Goal: Task Accomplishment & Management: Use online tool/utility

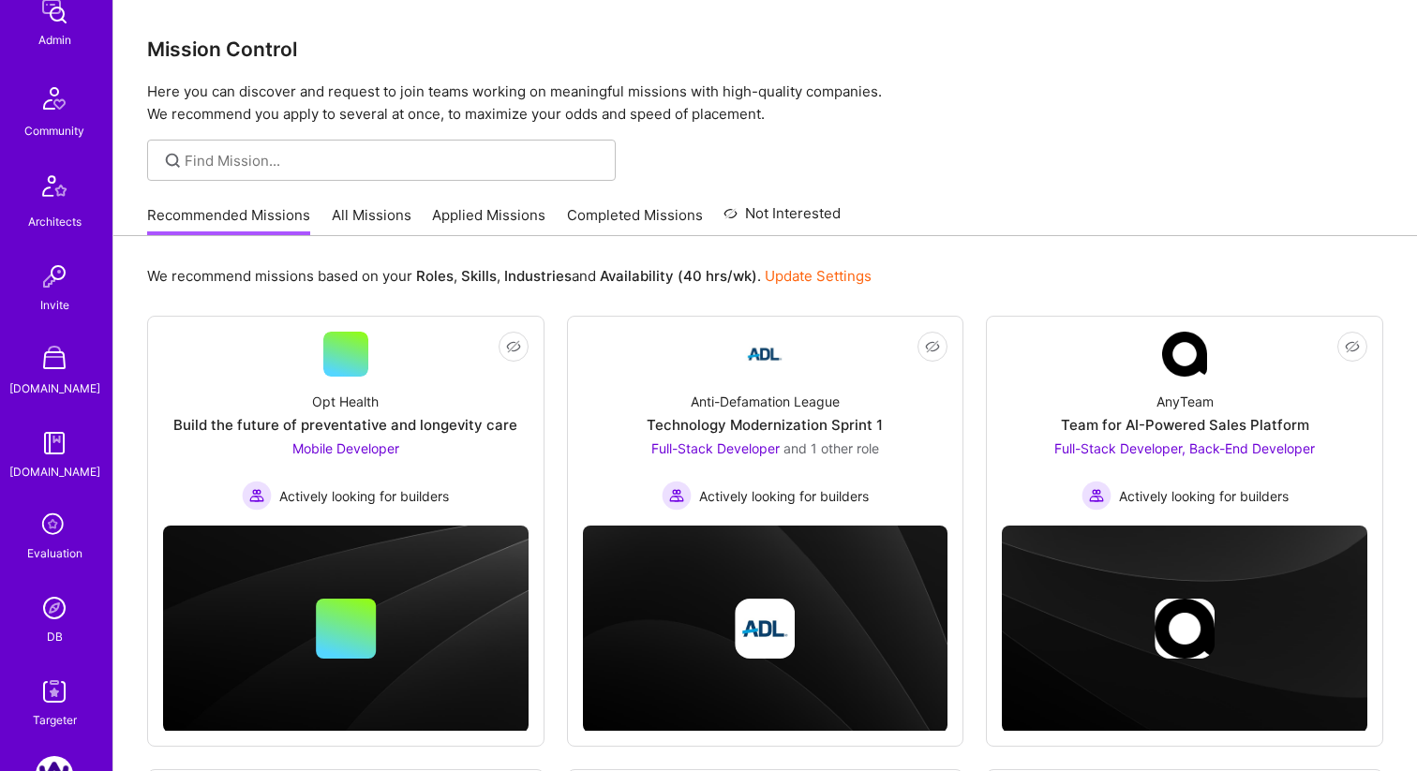
scroll to position [578, 0]
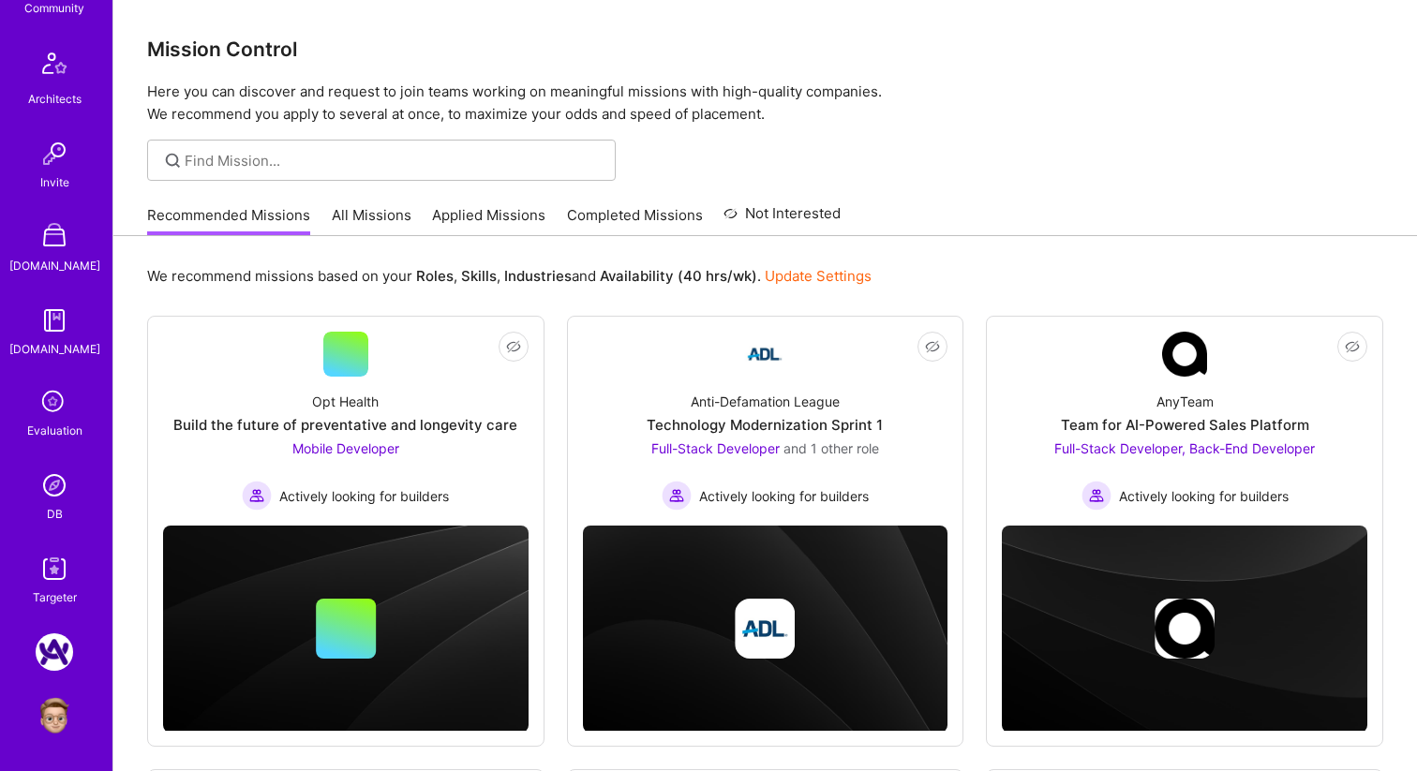
click at [66, 565] on img at bounding box center [54, 568] width 37 height 37
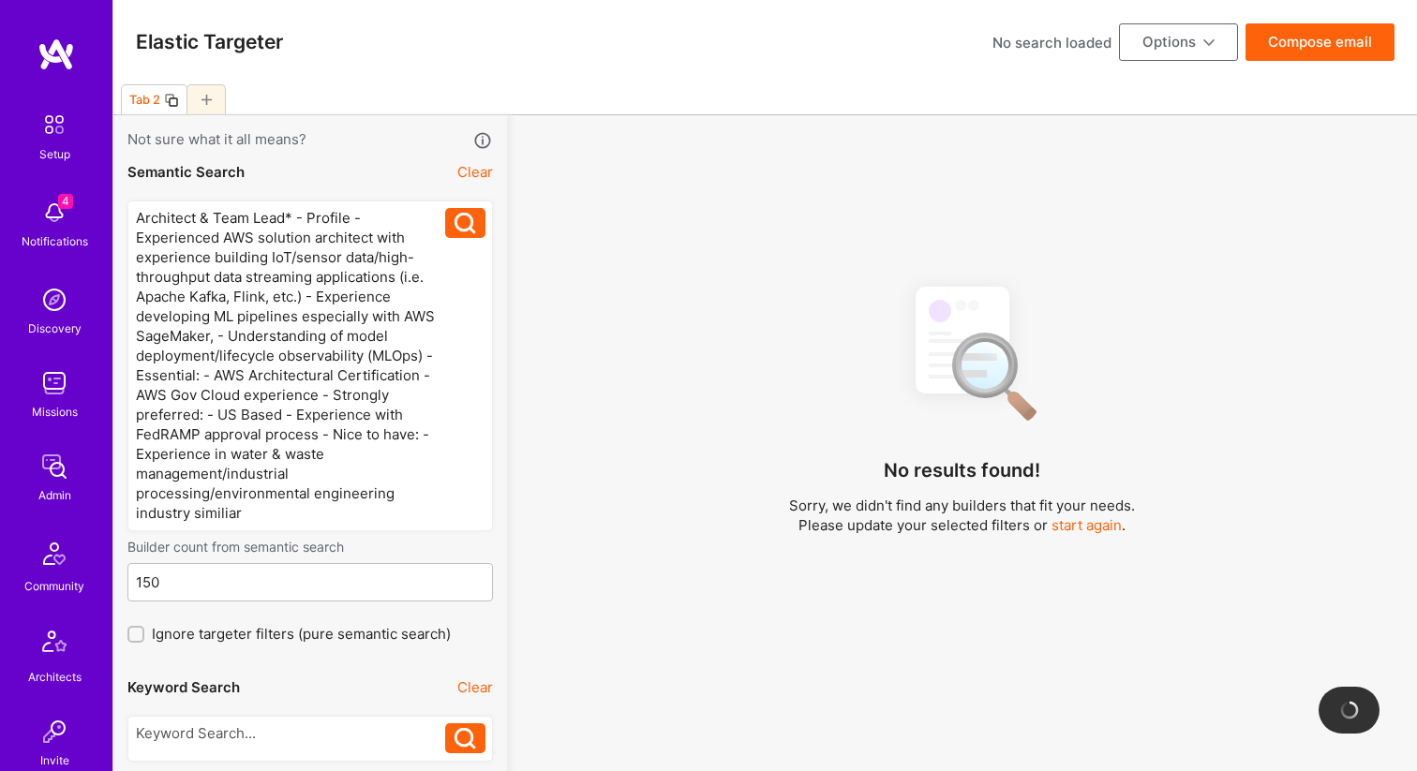
click at [325, 397] on div "Architect & Team Lead* - Profile - Experienced AWS solution architect with expe…" at bounding box center [291, 365] width 310 height 315
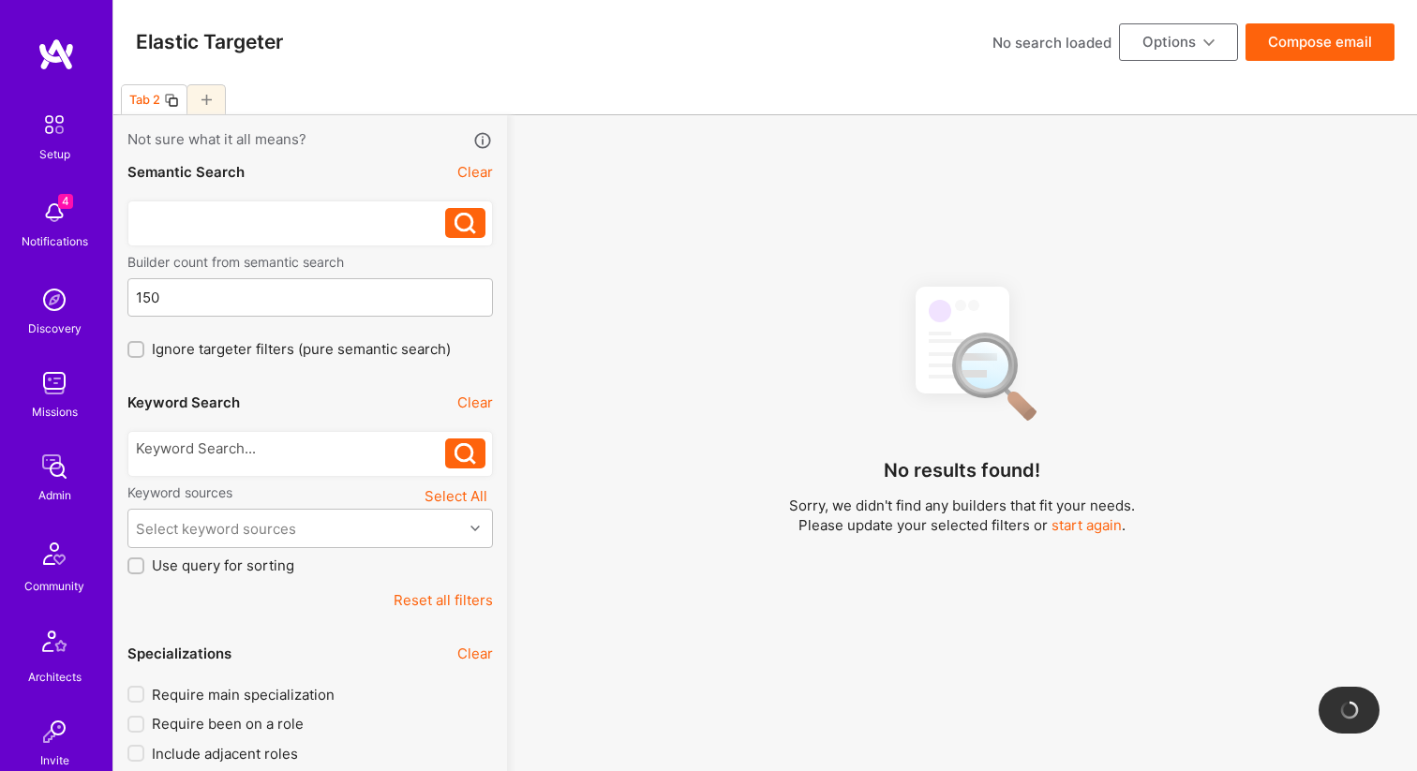
scroll to position [62, 0]
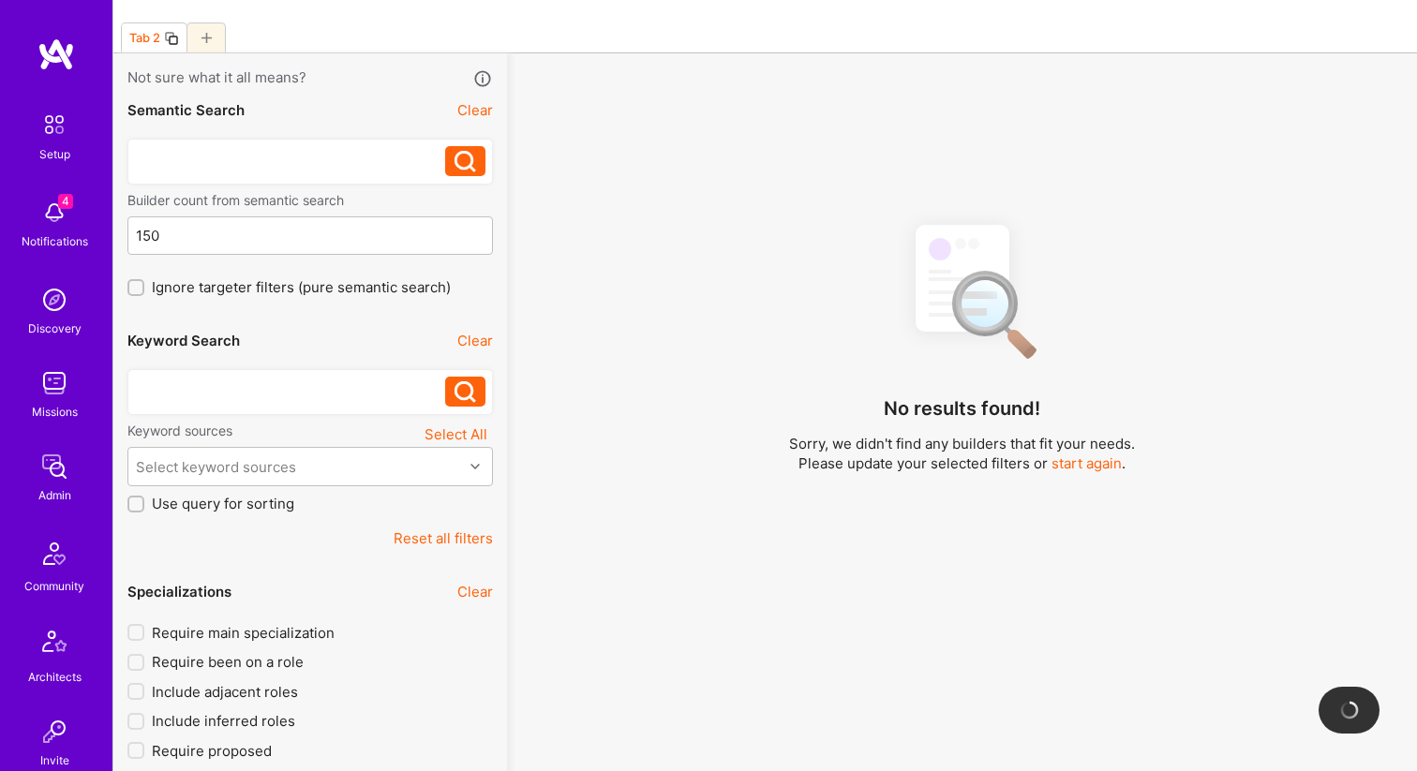
click at [303, 394] on div at bounding box center [291, 387] width 310 height 20
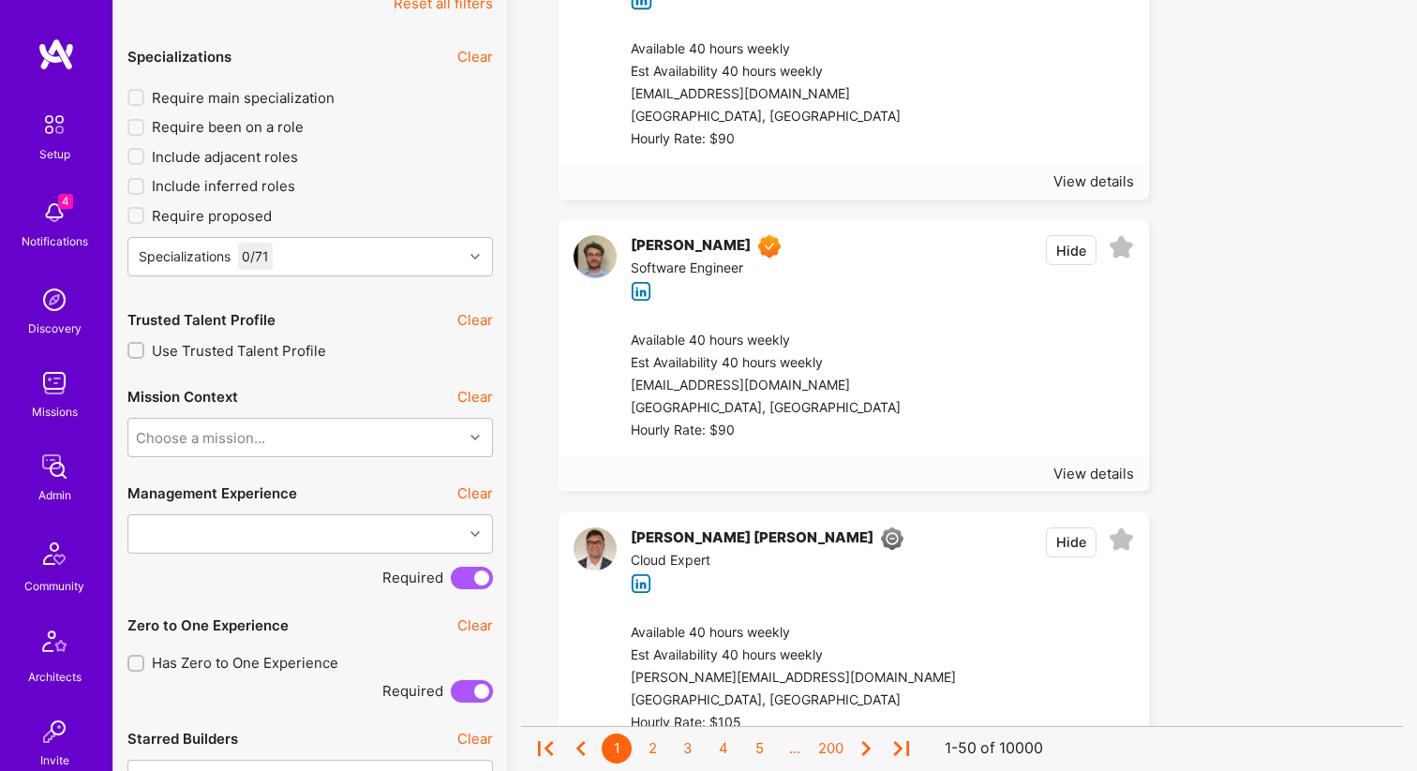
scroll to position [628, 0]
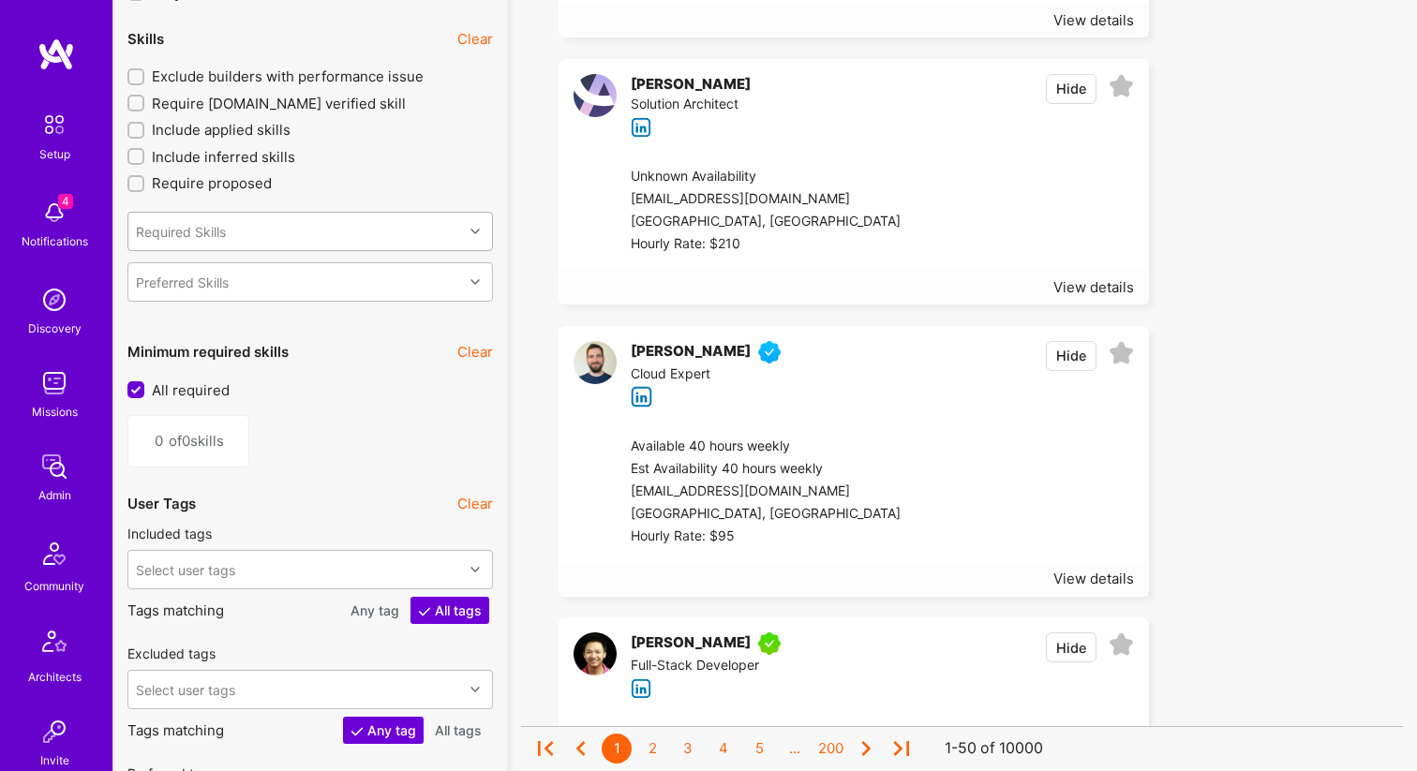
click at [248, 236] on div "Required Skills" at bounding box center [295, 231] width 334 height 37
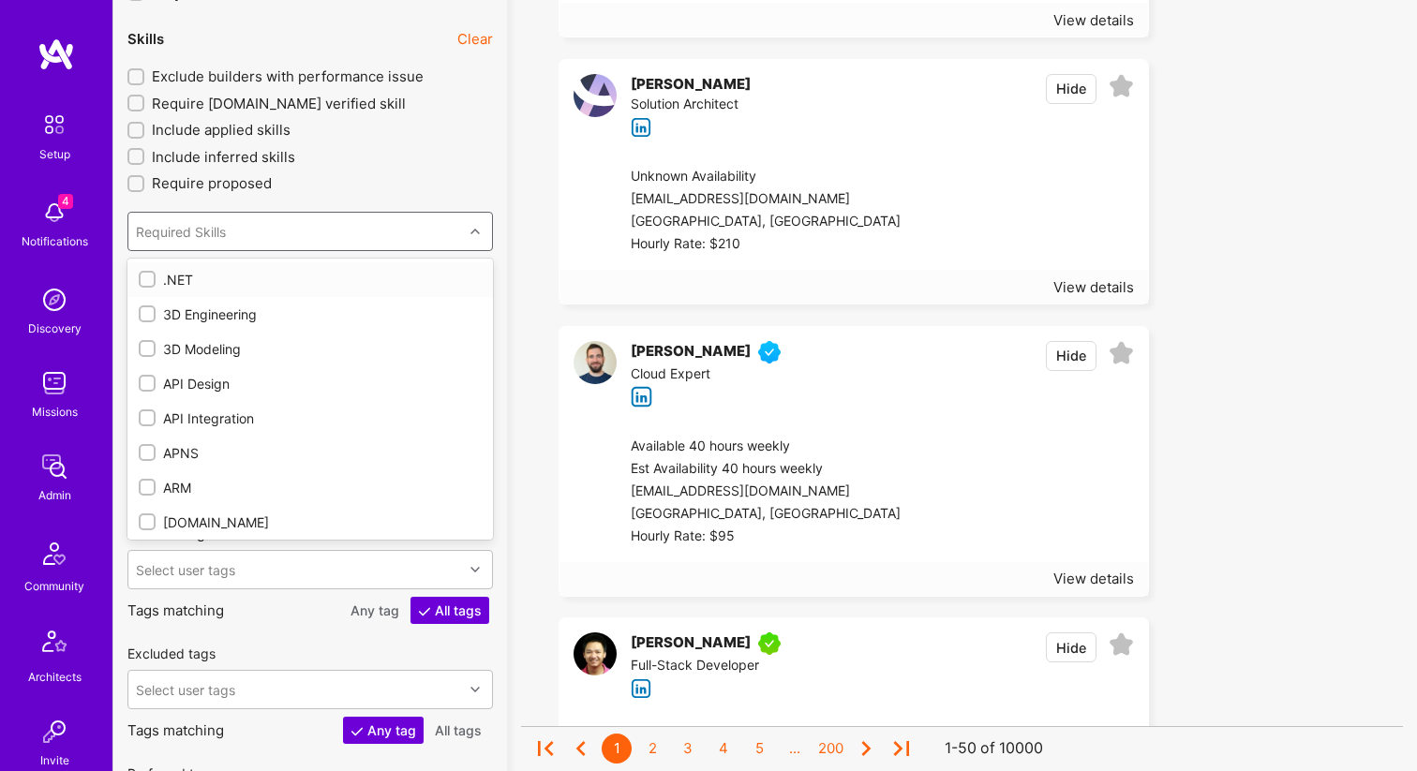
scroll to position [1925, 0]
click at [198, 303] on div "3D Engineering" at bounding box center [309, 315] width 365 height 35
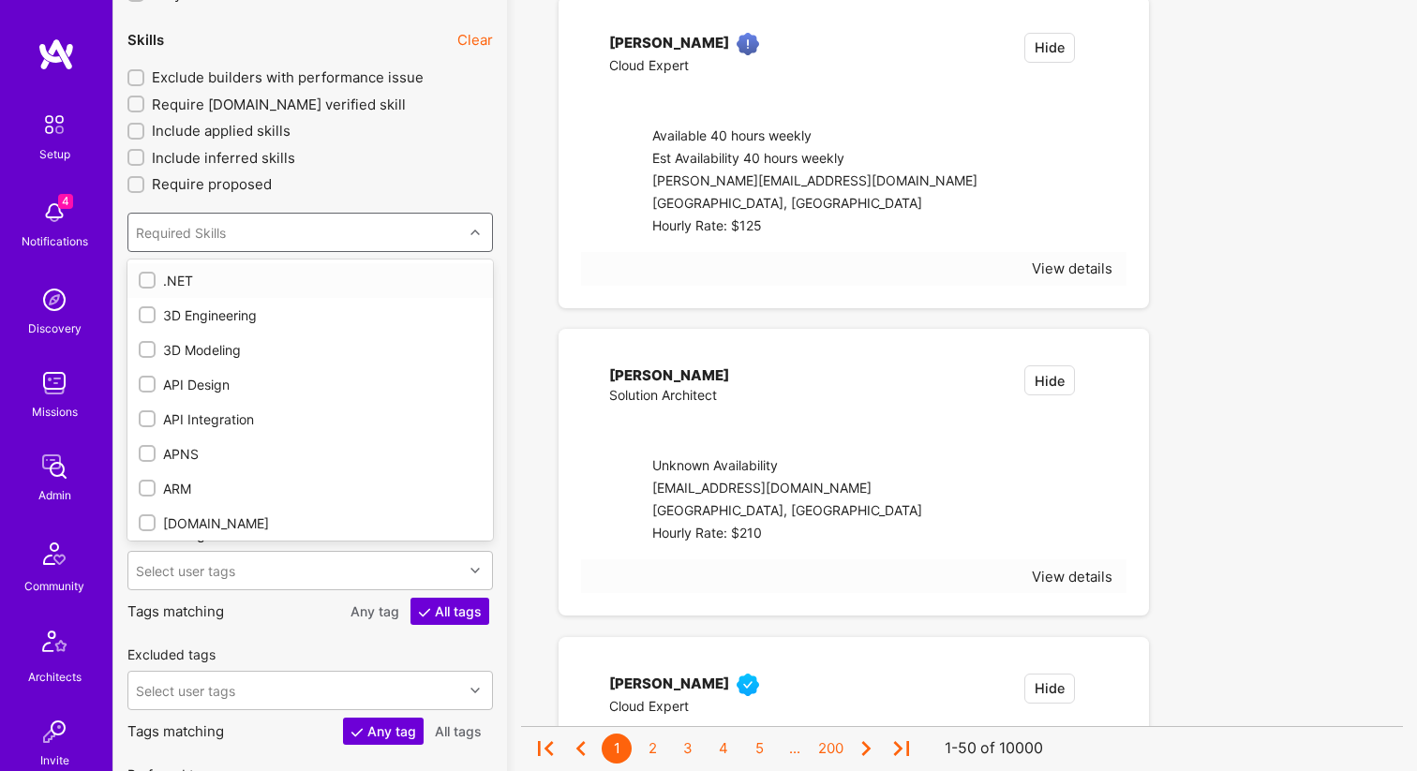
type input "1"
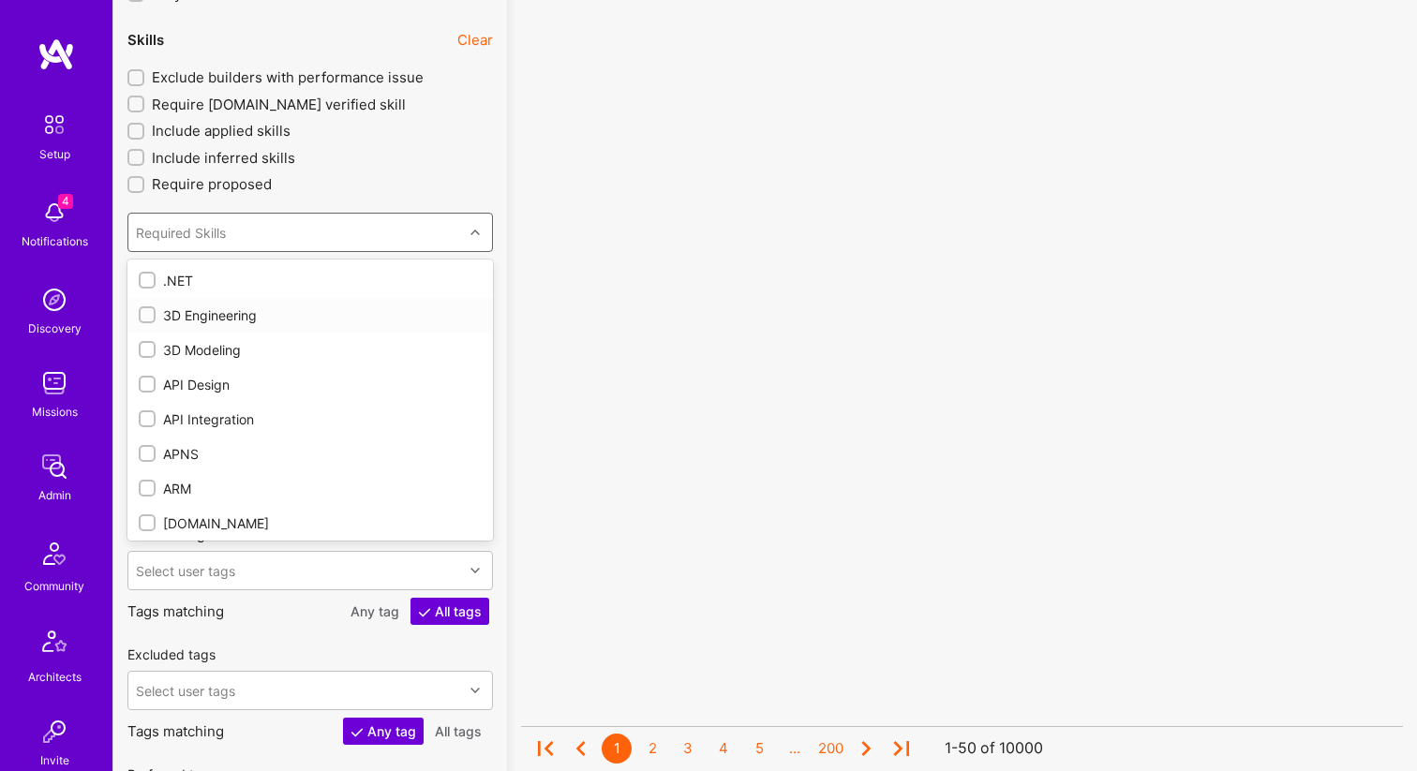
scroll to position [1919, 0]
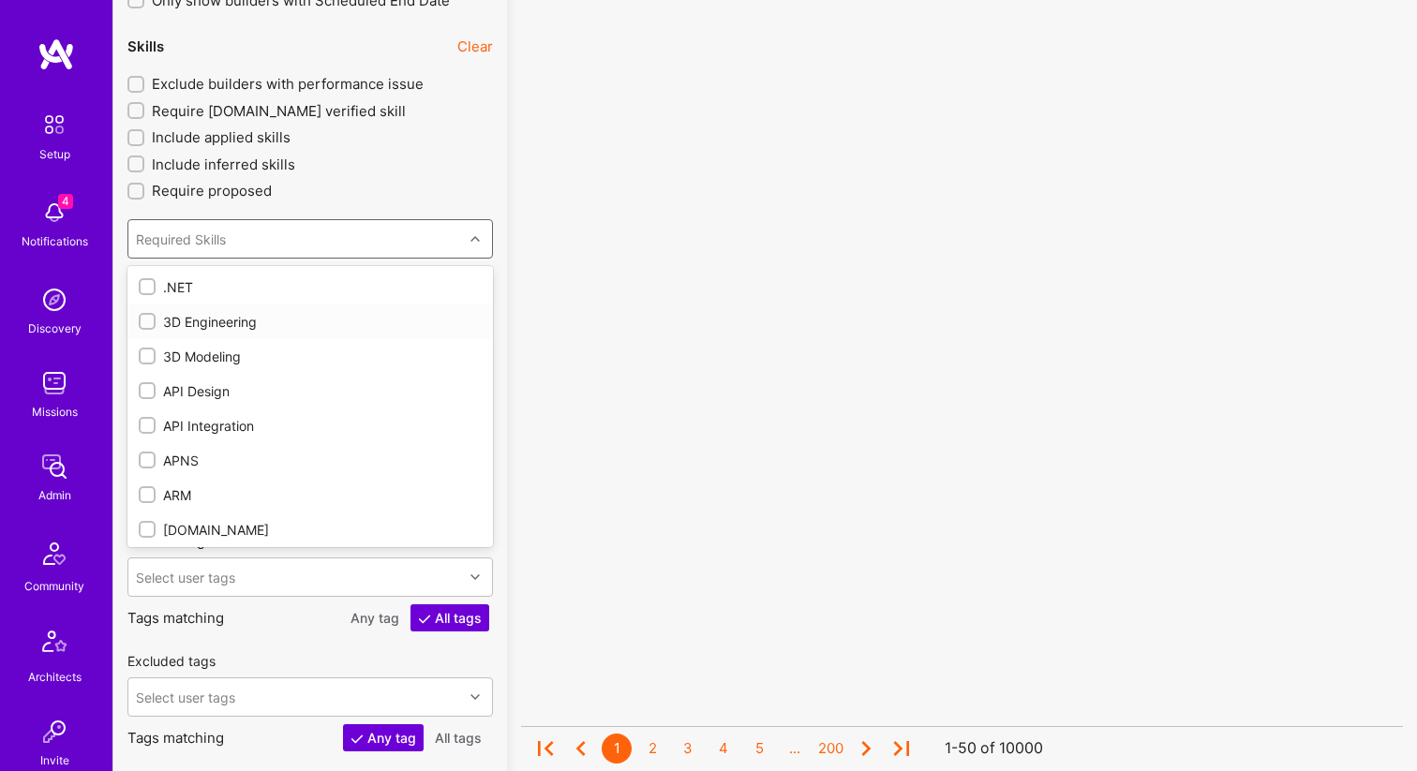
checkbox input "true"
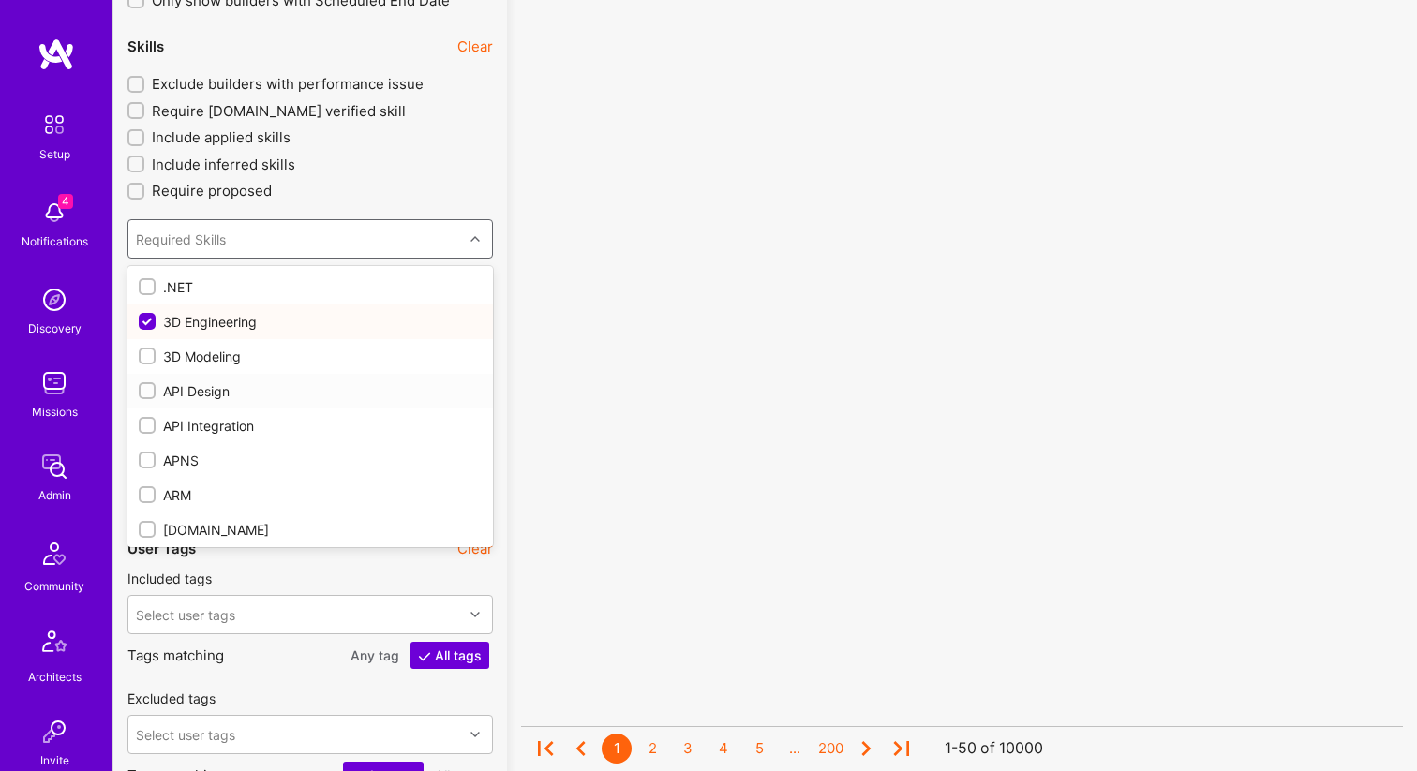
click at [210, 375] on div "API Design" at bounding box center [309, 391] width 365 height 35
type input "2"
checkbox input "true"
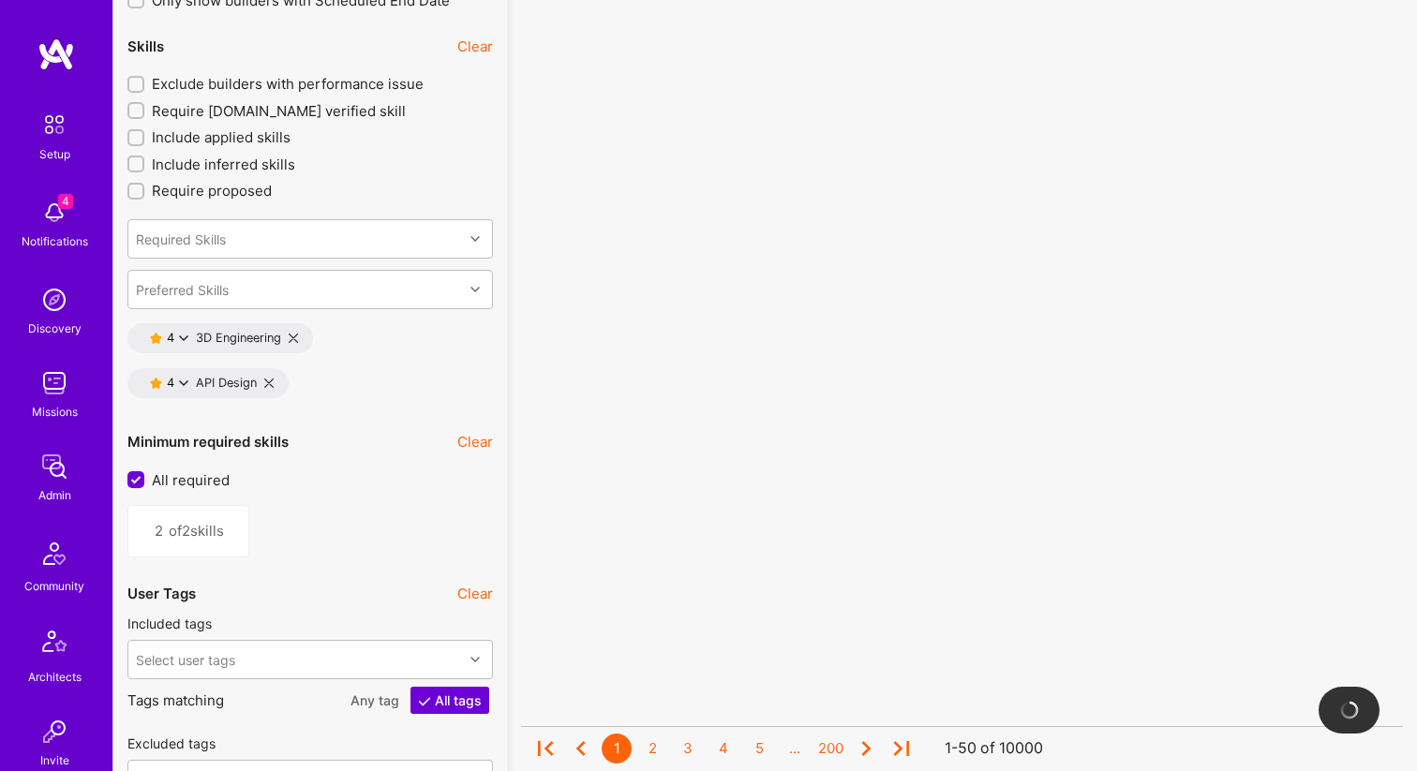
click at [376, 199] on div "Skills Clear Exclude builders with performance issue Require [DOMAIN_NAME] veri…" at bounding box center [309, 215] width 365 height 380
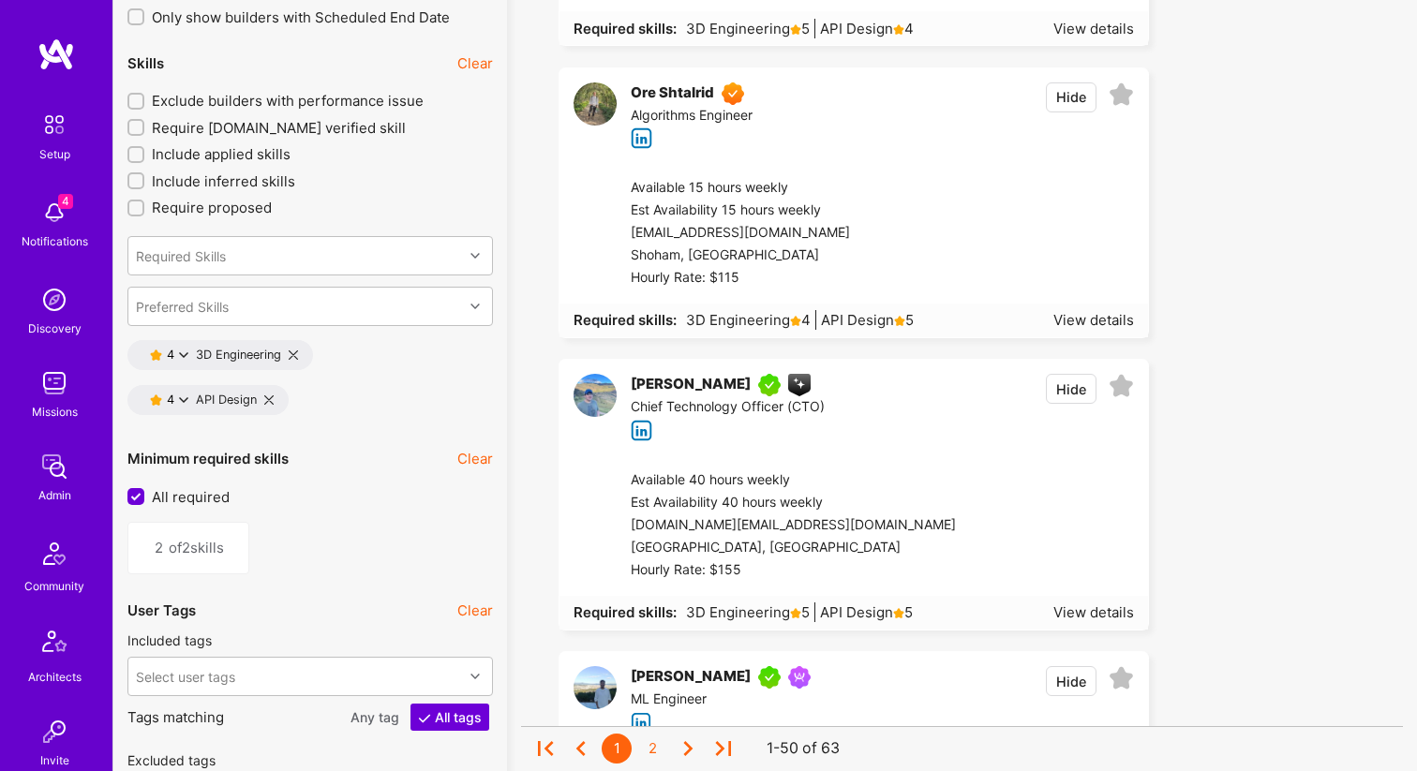
scroll to position [1896, 0]
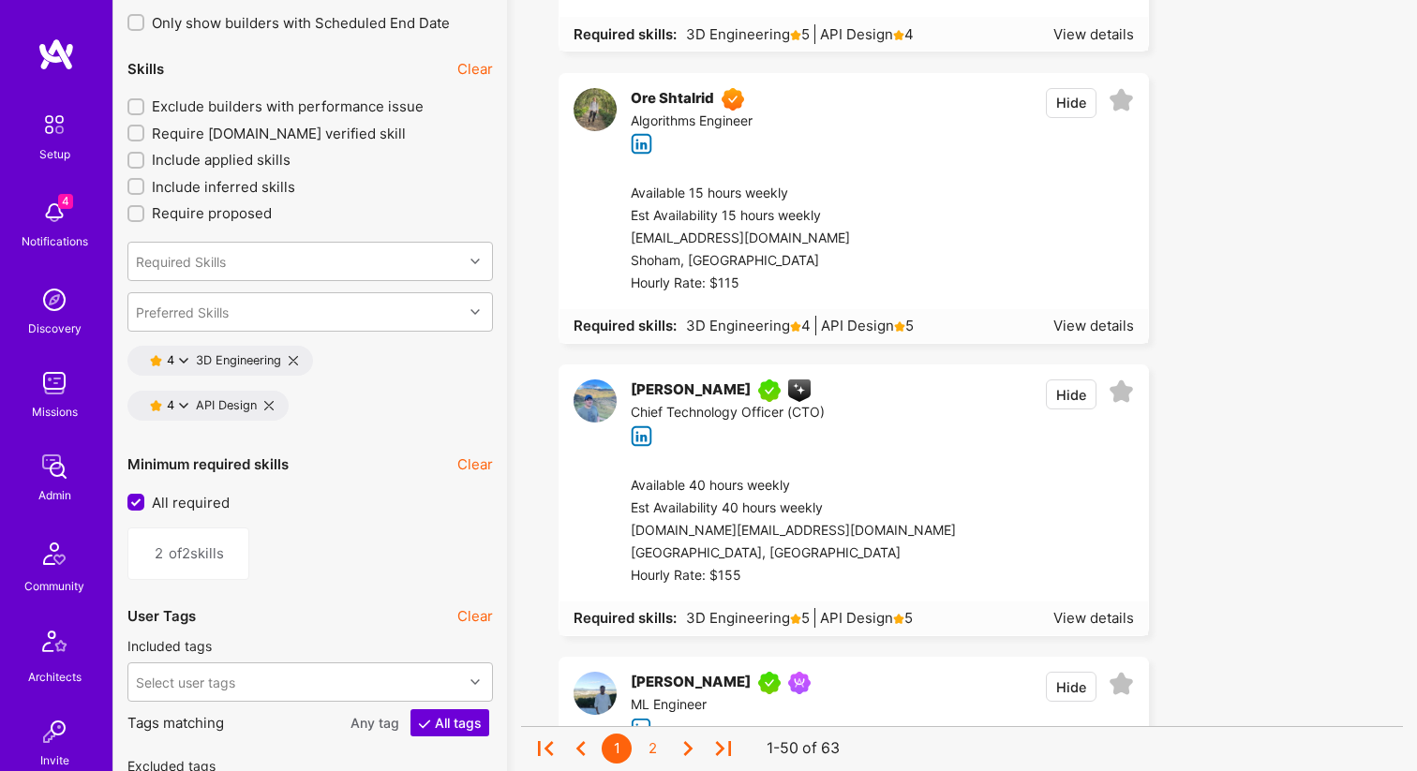
drag, startPoint x: 135, startPoint y: 500, endPoint x: 149, endPoint y: 509, distance: 16.4
click at [136, 501] on input "All required" at bounding box center [137, 503] width 17 height 17
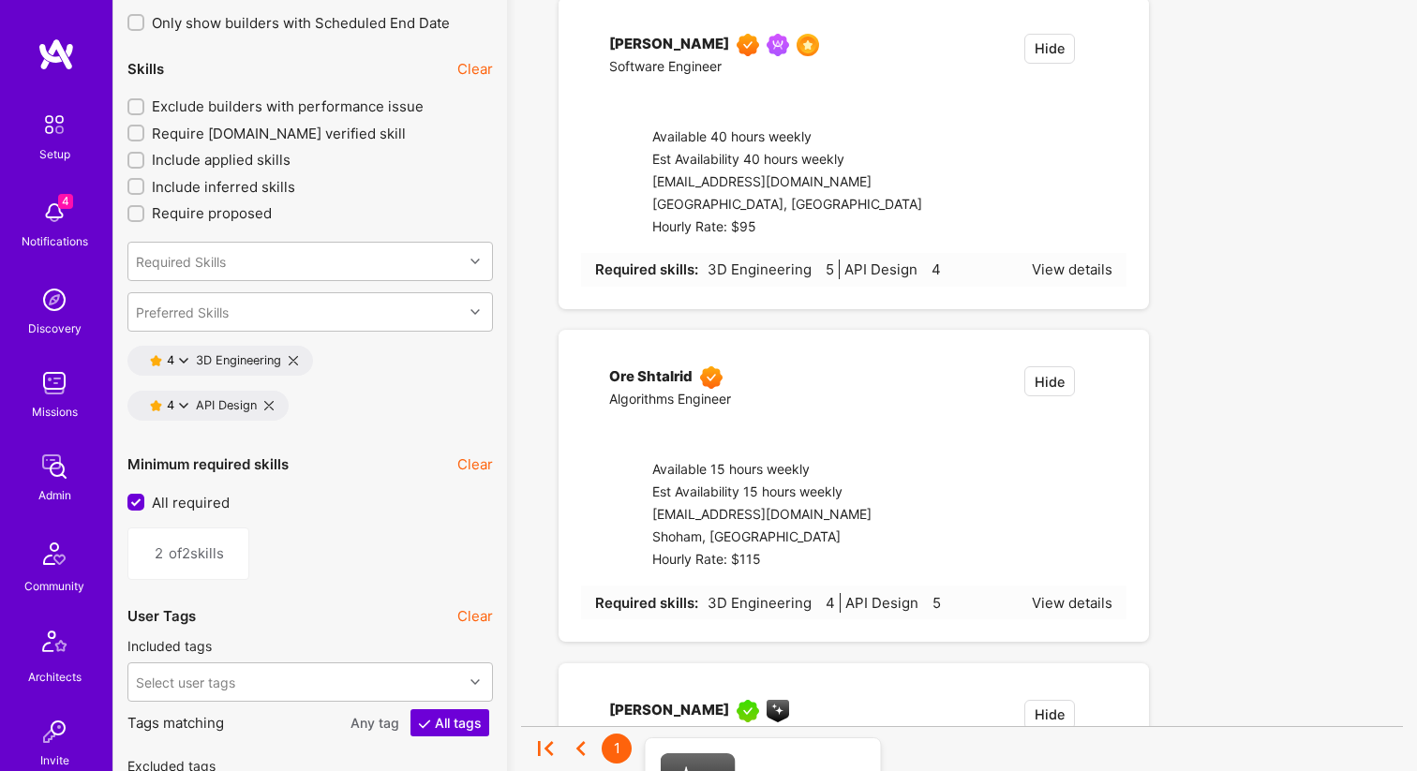
checkbox input "false"
type input "1"
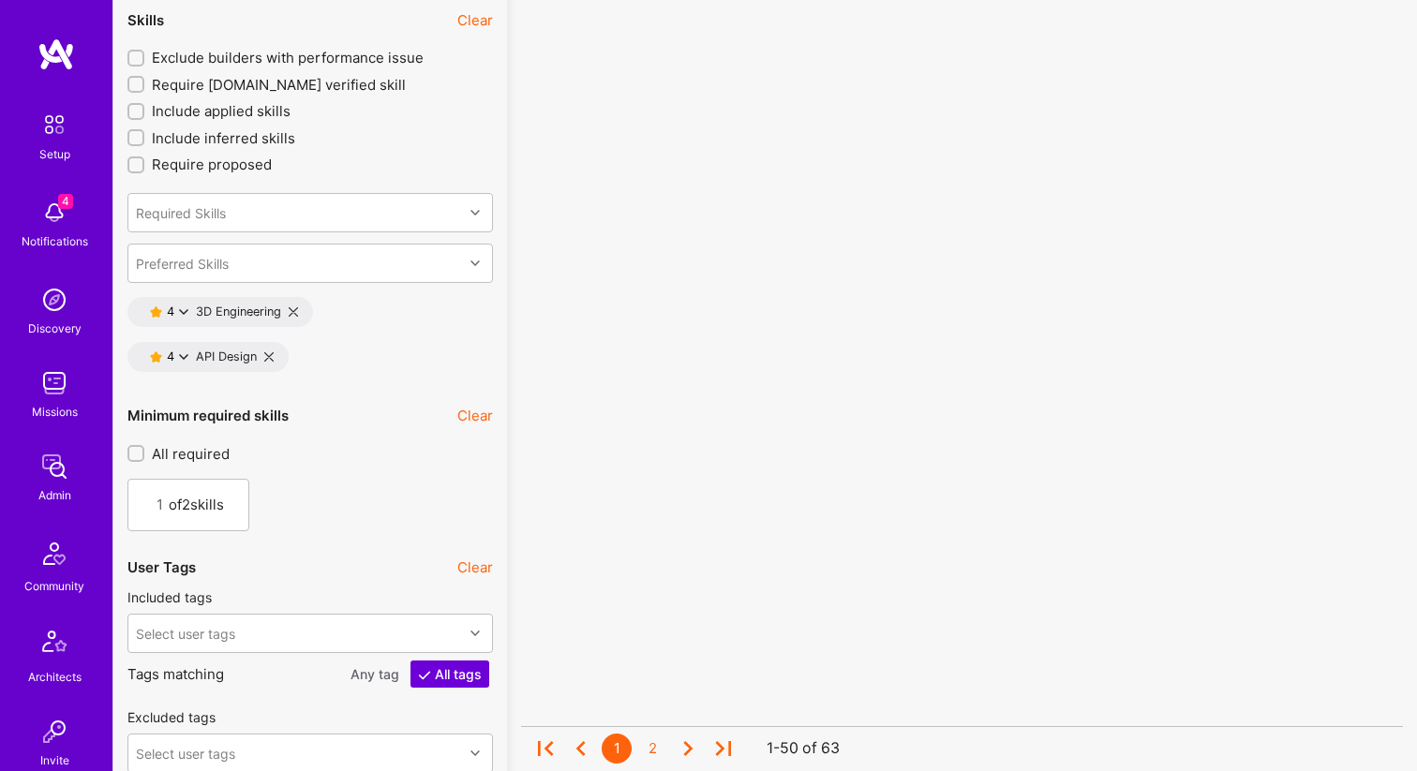
scroll to position [1968, 0]
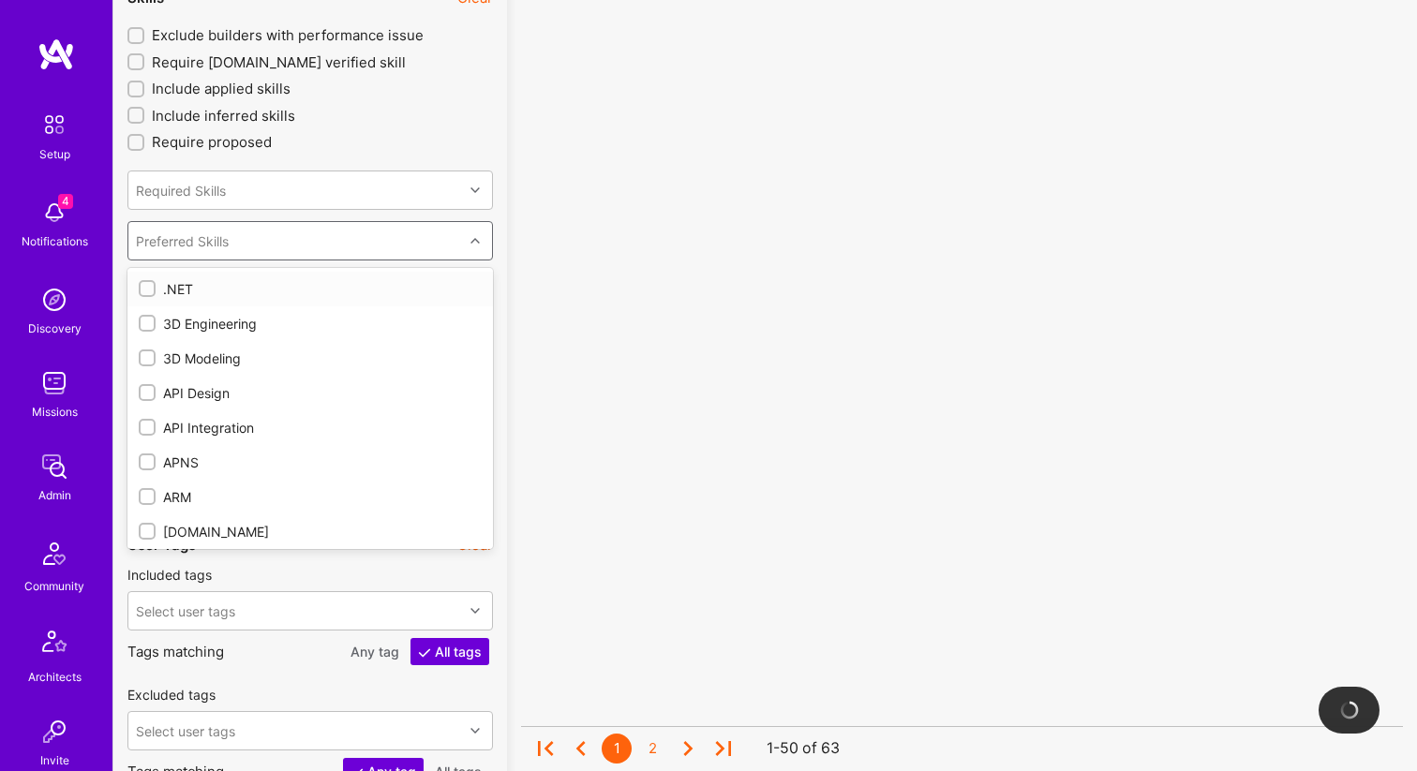
click at [207, 249] on div "Preferred Skills" at bounding box center [295, 240] width 334 height 37
click at [229, 182] on div "Required Skills" at bounding box center [295, 189] width 334 height 37
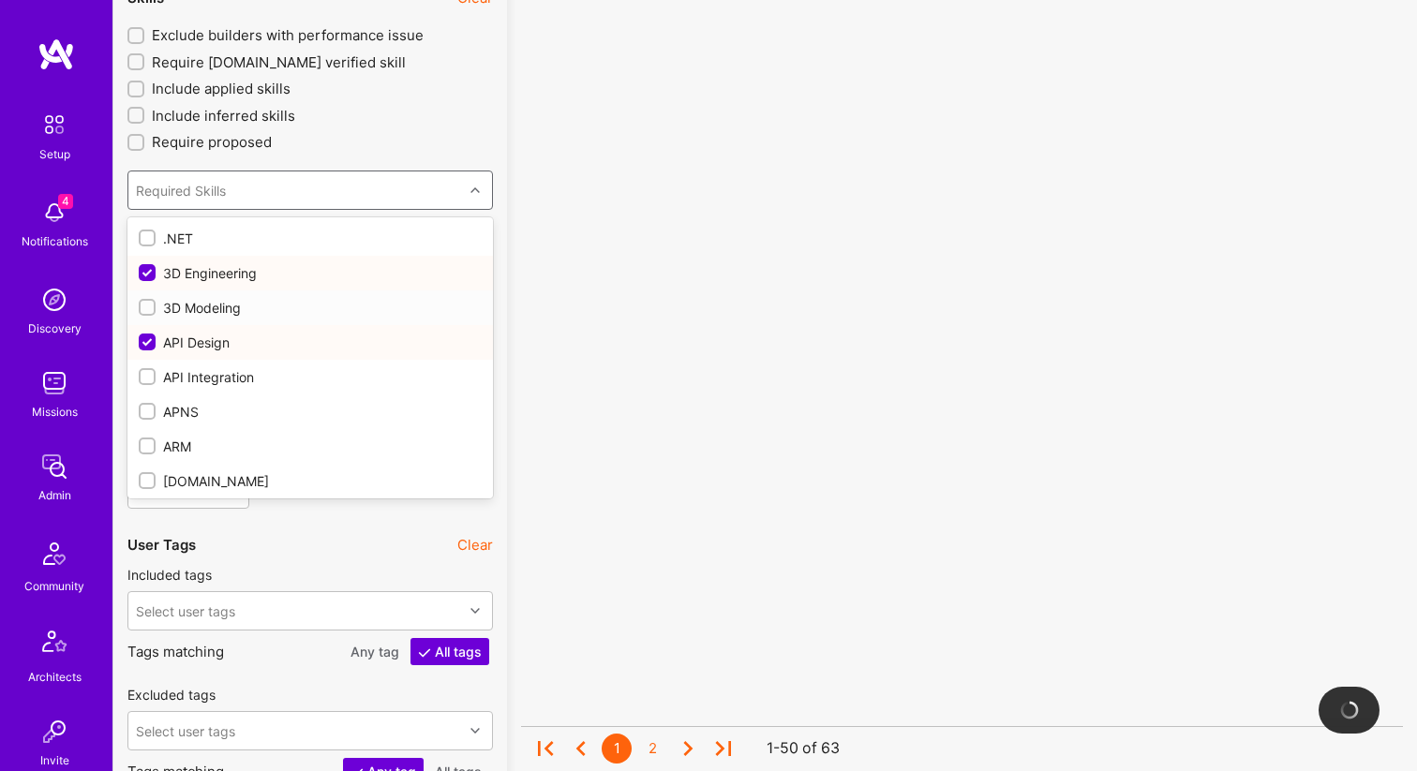
click at [233, 302] on div "3D Modeling" at bounding box center [310, 308] width 343 height 20
checkbox input "true"
click at [360, 155] on div "Skills Clear Exclude builders with performance issue Require [DOMAIN_NAME] veri…" at bounding box center [309, 167] width 365 height 380
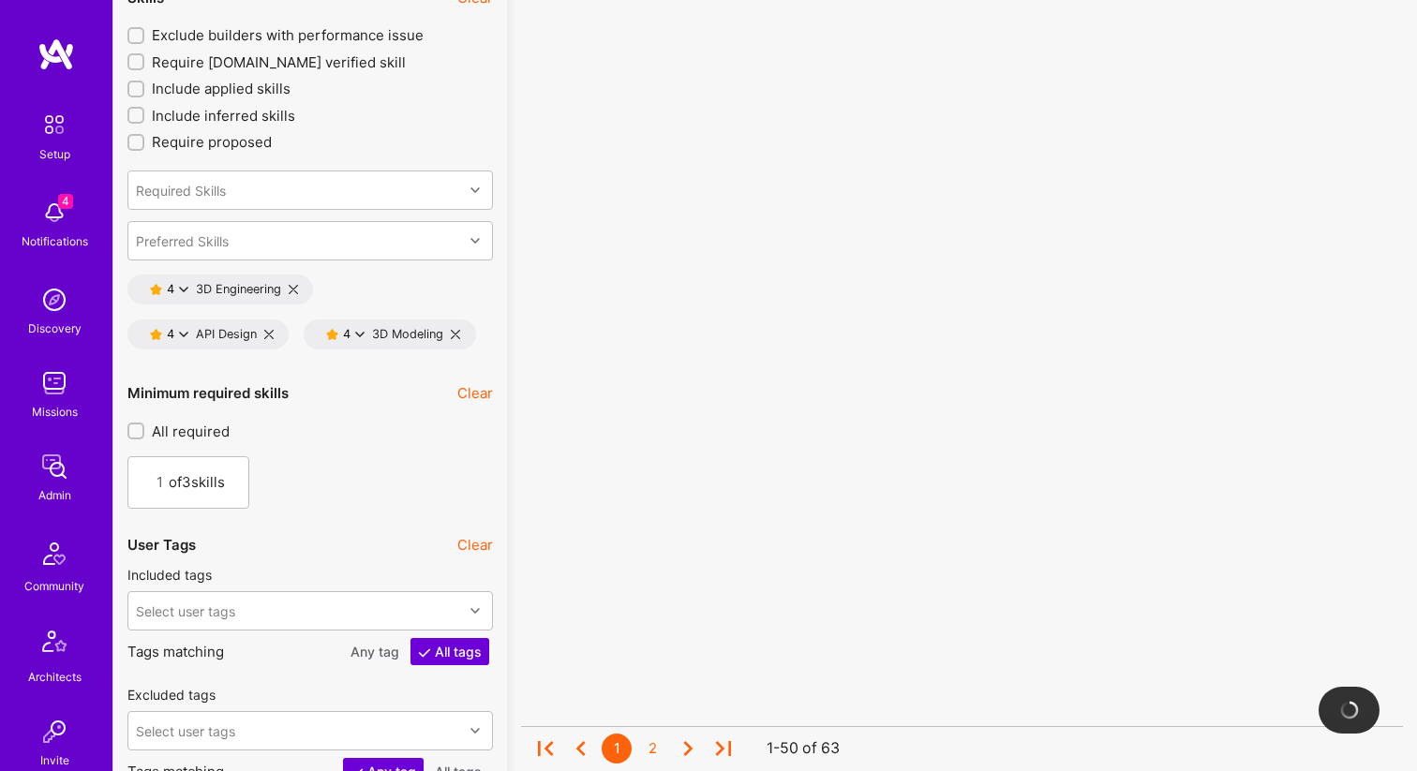
click at [204, 484] on span "of 3 skills" at bounding box center [202, 482] width 66 height 20
type input "2"
click at [372, 475] on div "2 of 3 skills" at bounding box center [309, 482] width 365 height 52
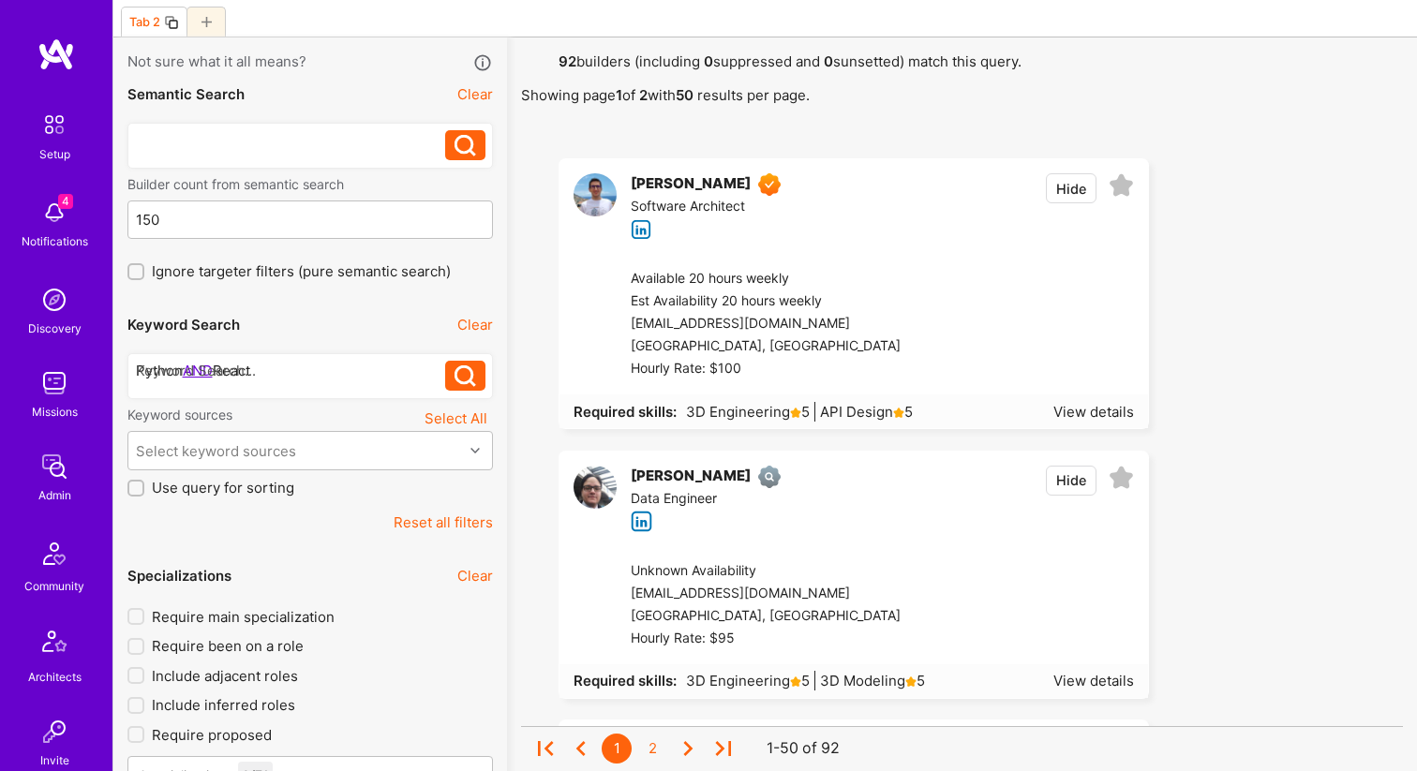
scroll to position [81, 0]
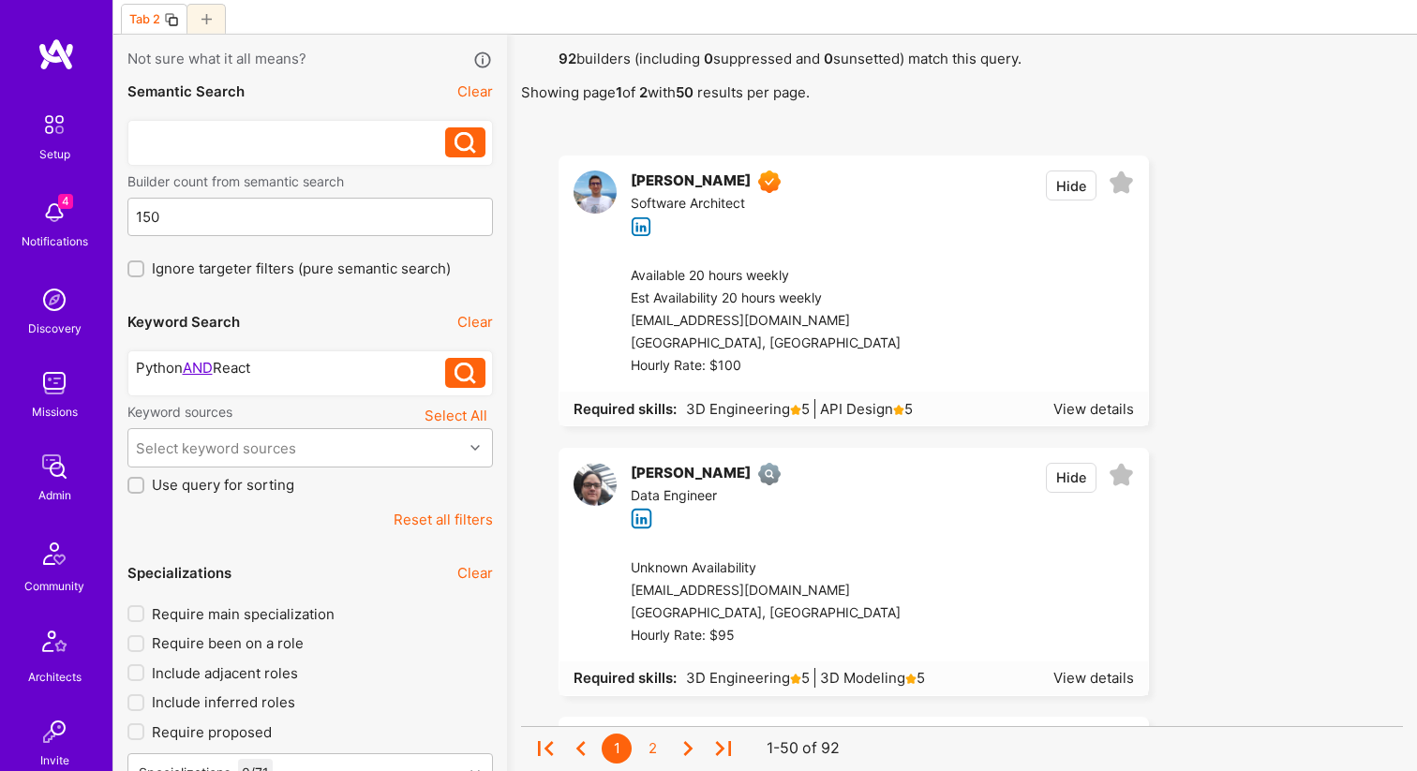
click at [268, 374] on div at bounding box center [291, 368] width 310 height 20
click at [282, 369] on div at bounding box center [291, 368] width 310 height 20
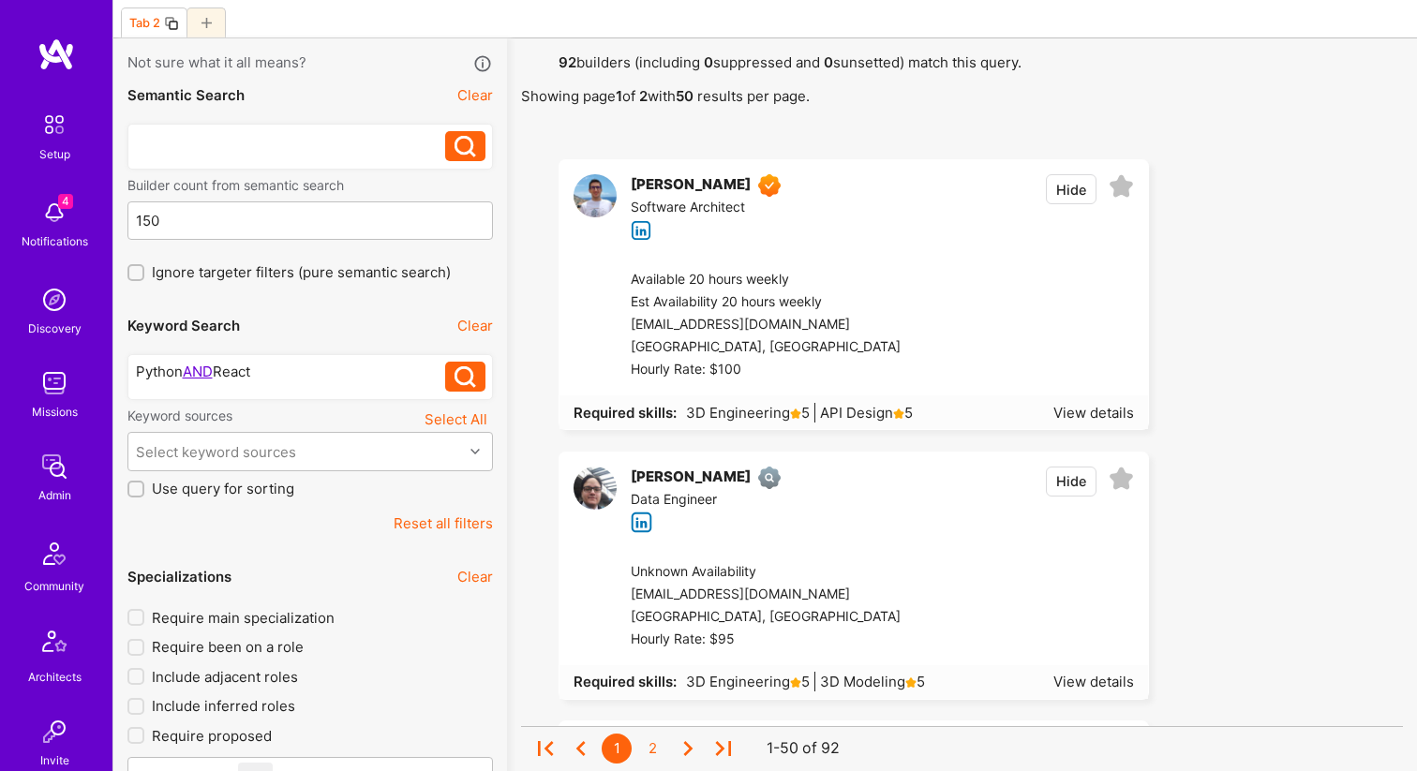
click at [260, 370] on div at bounding box center [291, 372] width 310 height 20
click at [466, 373] on icon at bounding box center [465, 377] width 22 height 22
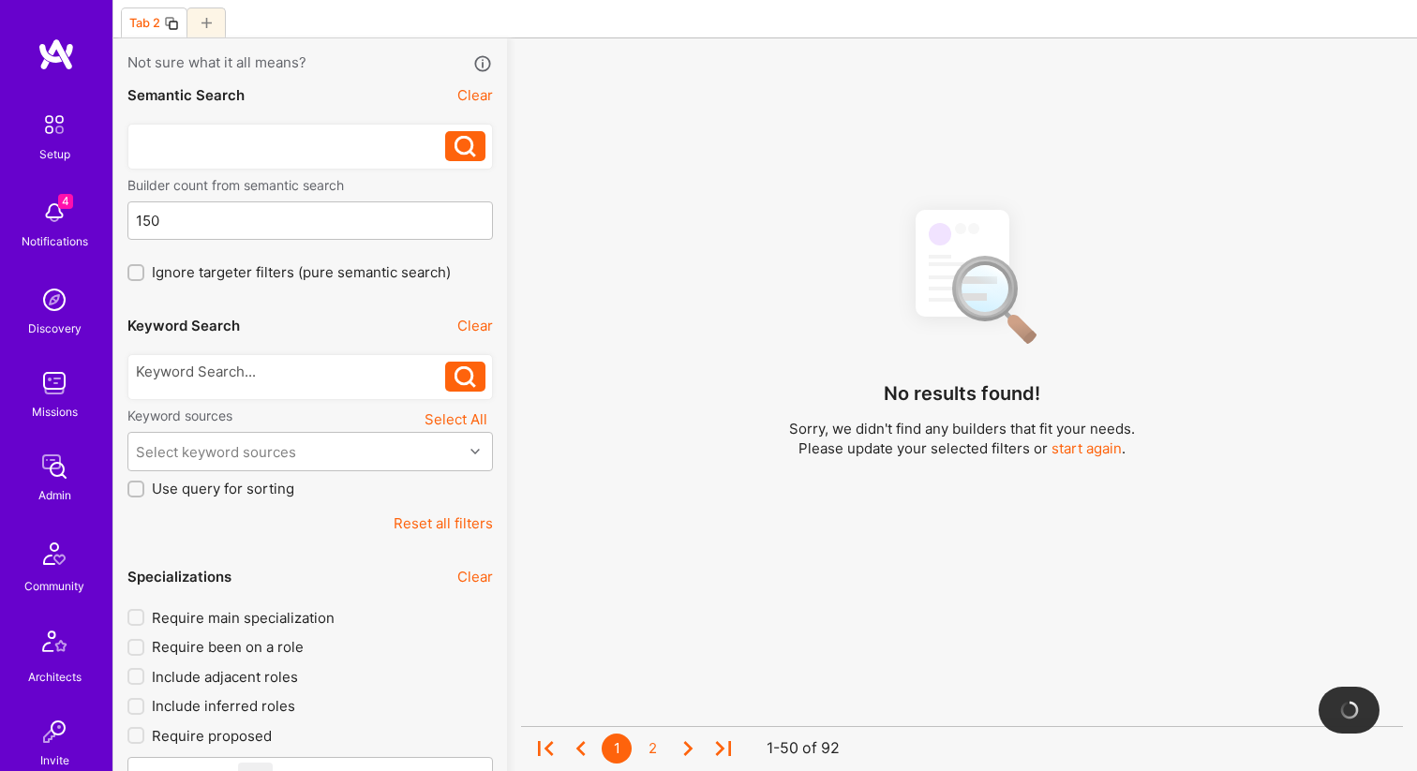
click at [341, 342] on div "Keyword Search Clear" at bounding box center [309, 326] width 365 height 42
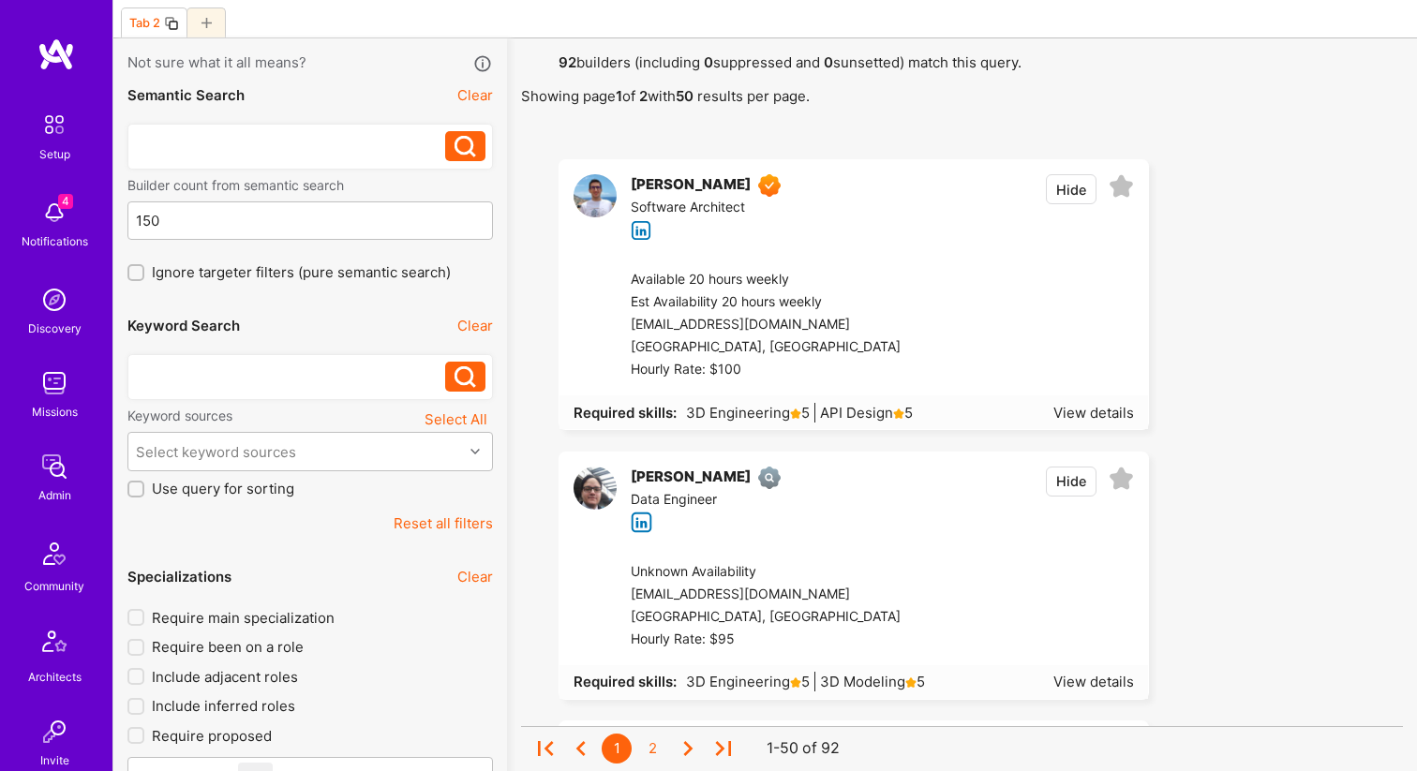
click at [324, 377] on div at bounding box center [291, 372] width 310 height 20
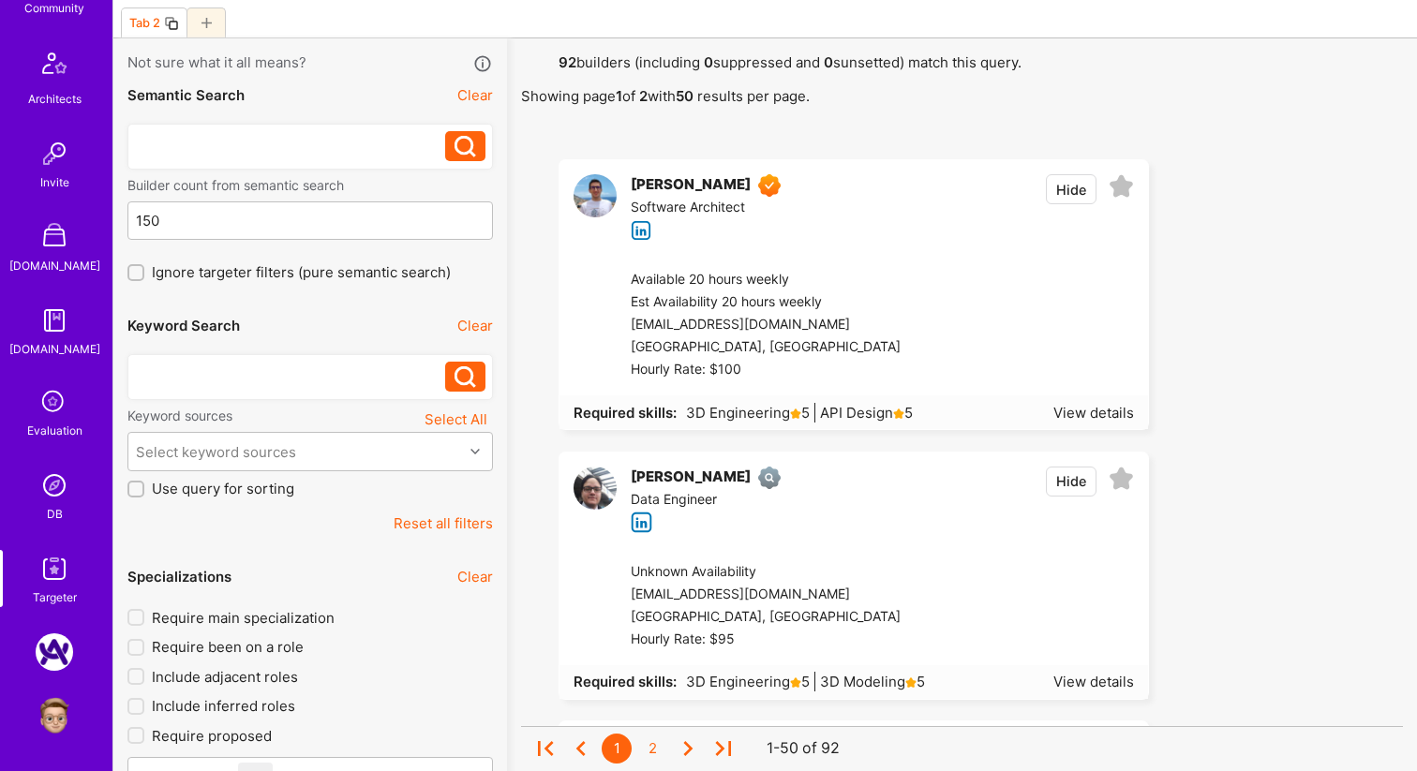
click at [55, 698] on img at bounding box center [54, 715] width 37 height 37
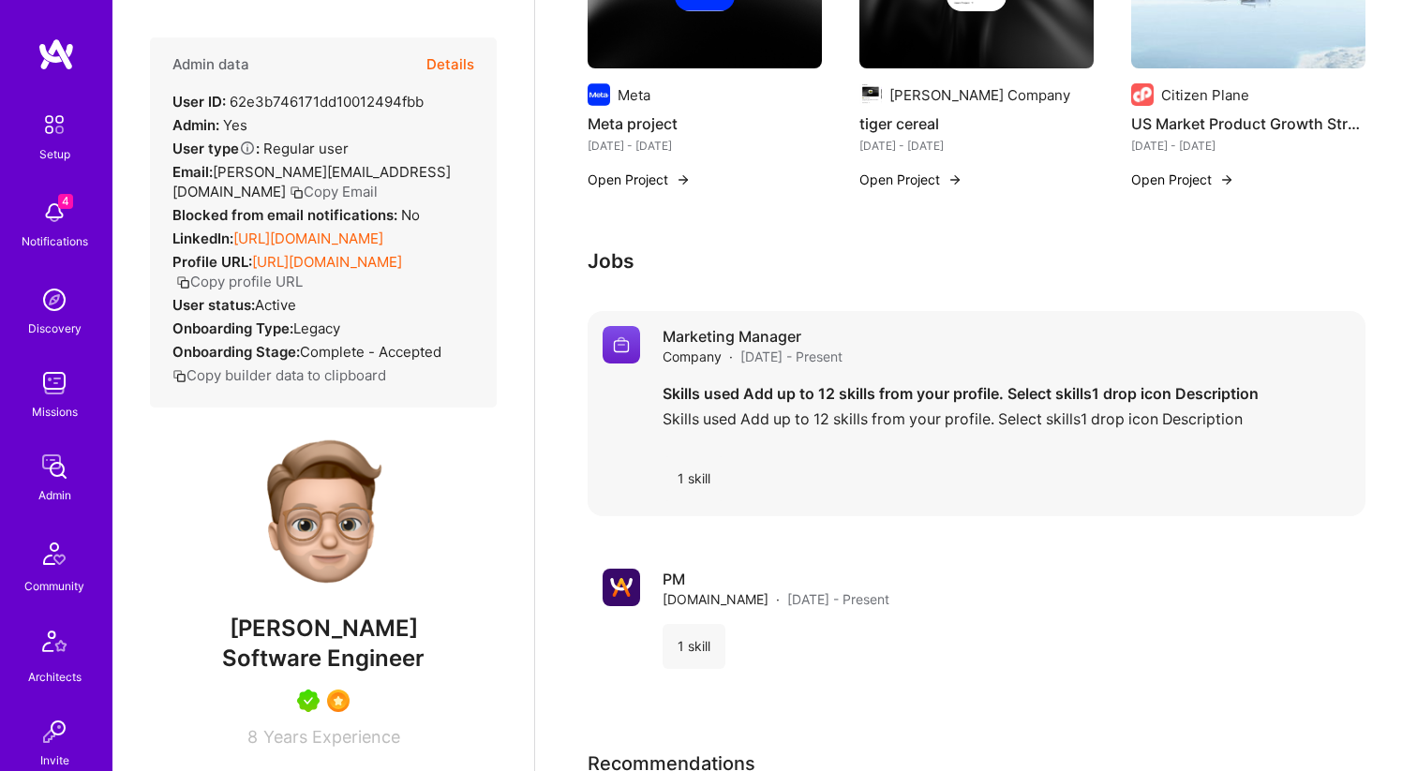
scroll to position [1698, 0]
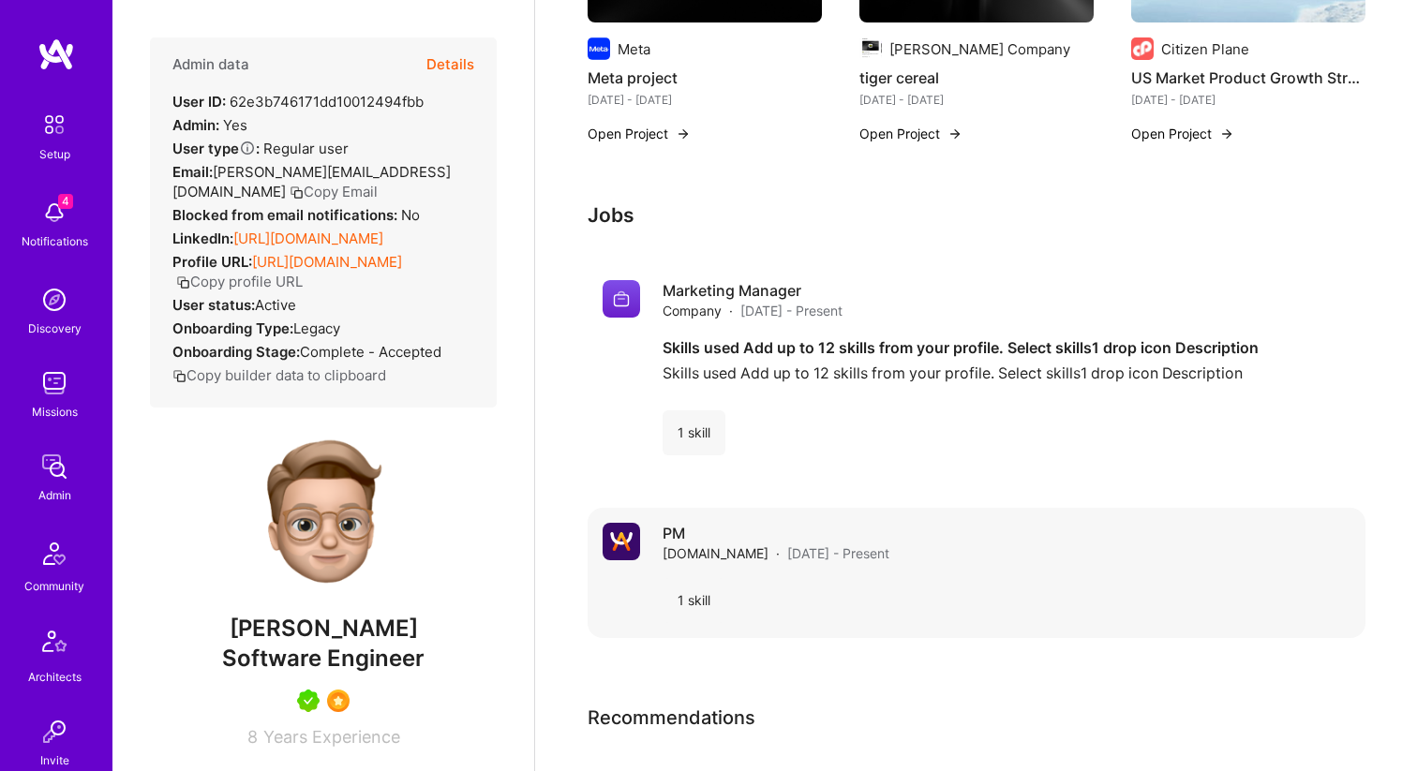
click at [799, 544] on div "PM [DOMAIN_NAME] · [DATE] - Present 1 skill" at bounding box center [1006, 573] width 688 height 100
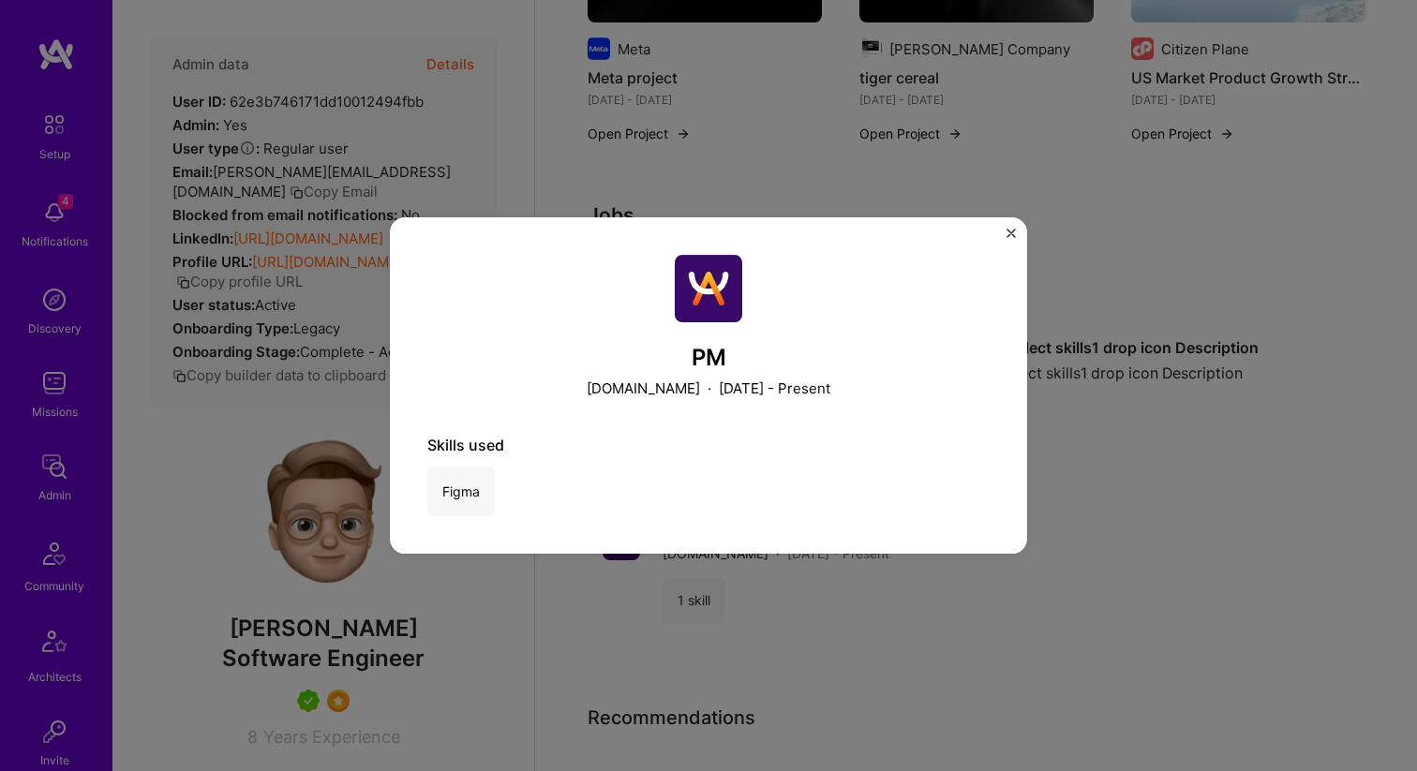
click at [676, 642] on div "PM [DOMAIN_NAME] · [DATE] - Present Skills used Figma" at bounding box center [708, 385] width 1417 height 771
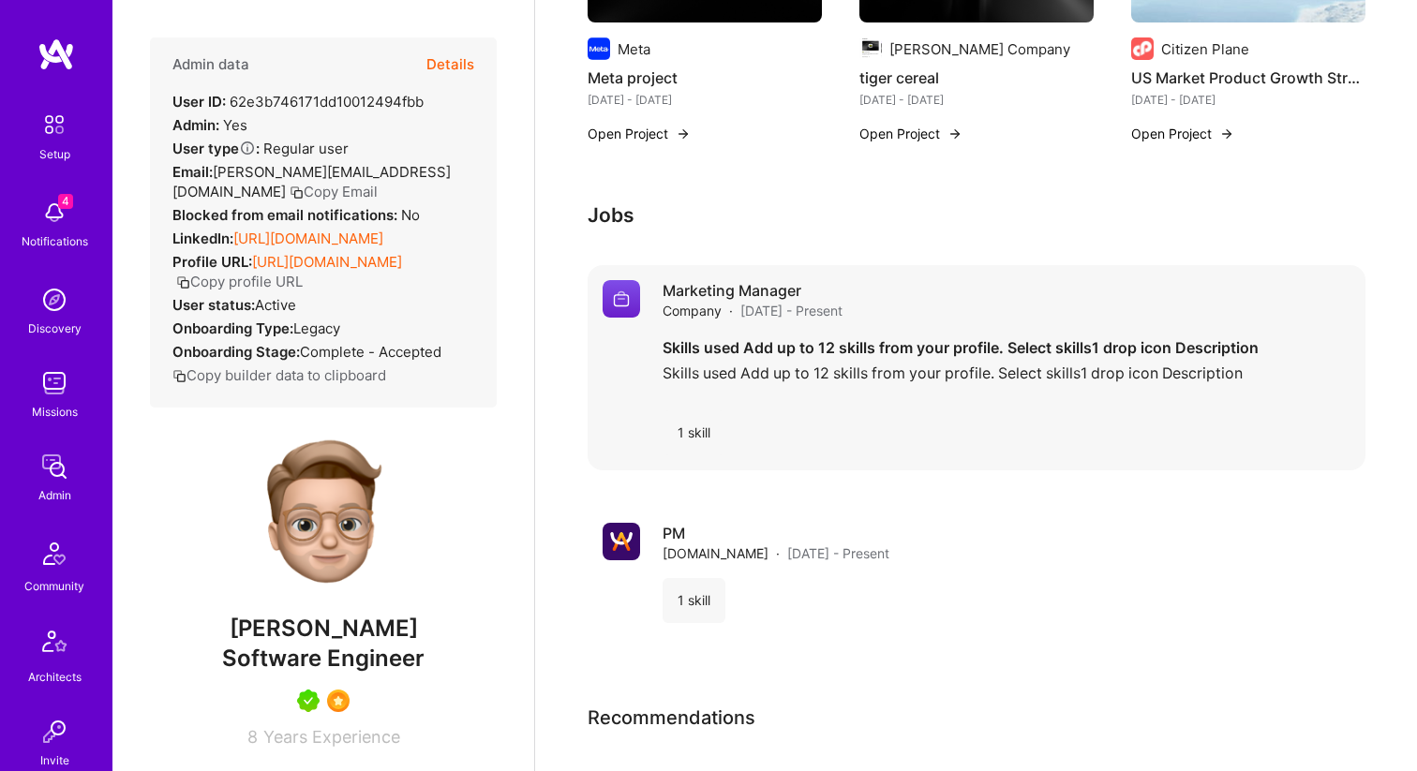
click at [794, 377] on div "Marketing Manager Company · [DATE] - Present Skills used Add up to 12 skills fr…" at bounding box center [1006, 367] width 688 height 175
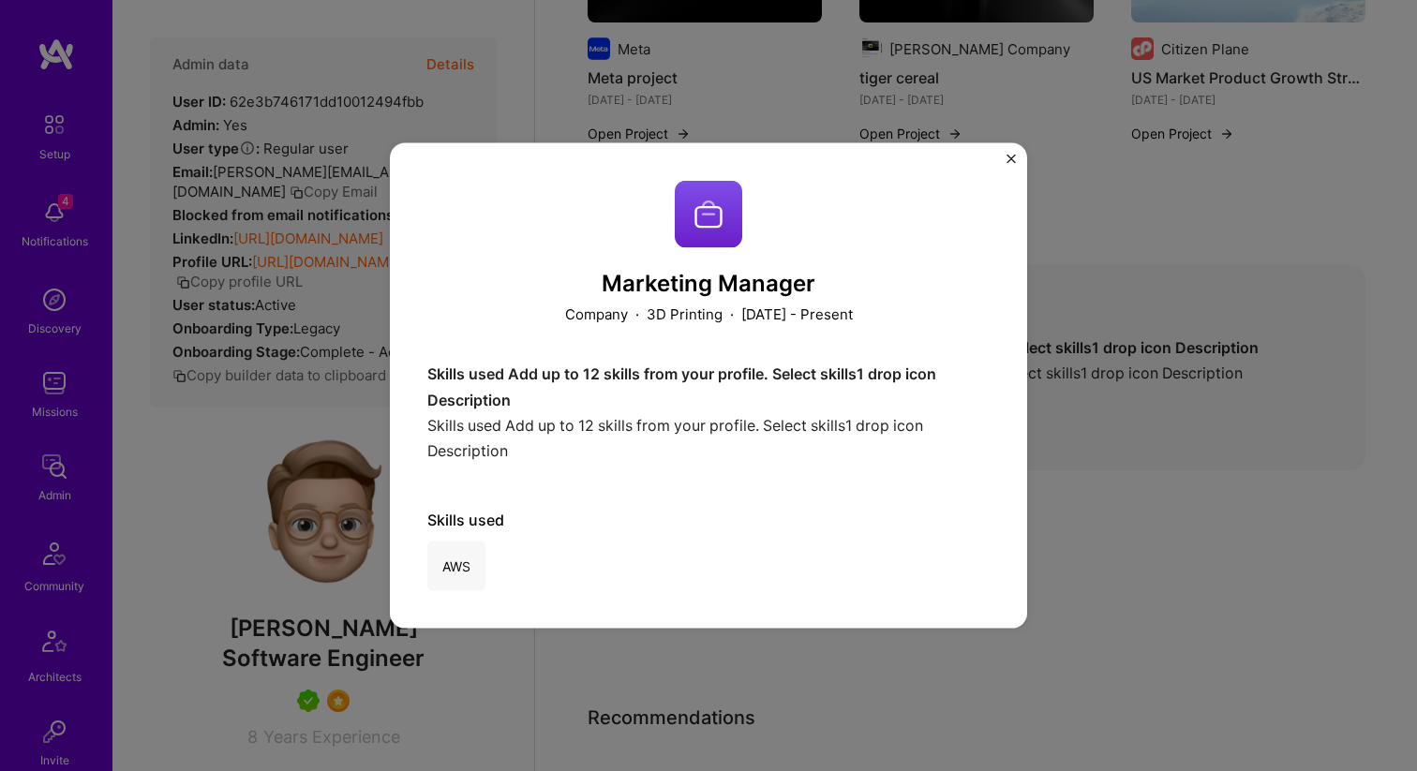
click at [1071, 424] on div "Marketing Manager Company · 3D Printing · [DATE] - Present Skills used Add up t…" at bounding box center [708, 385] width 1417 height 771
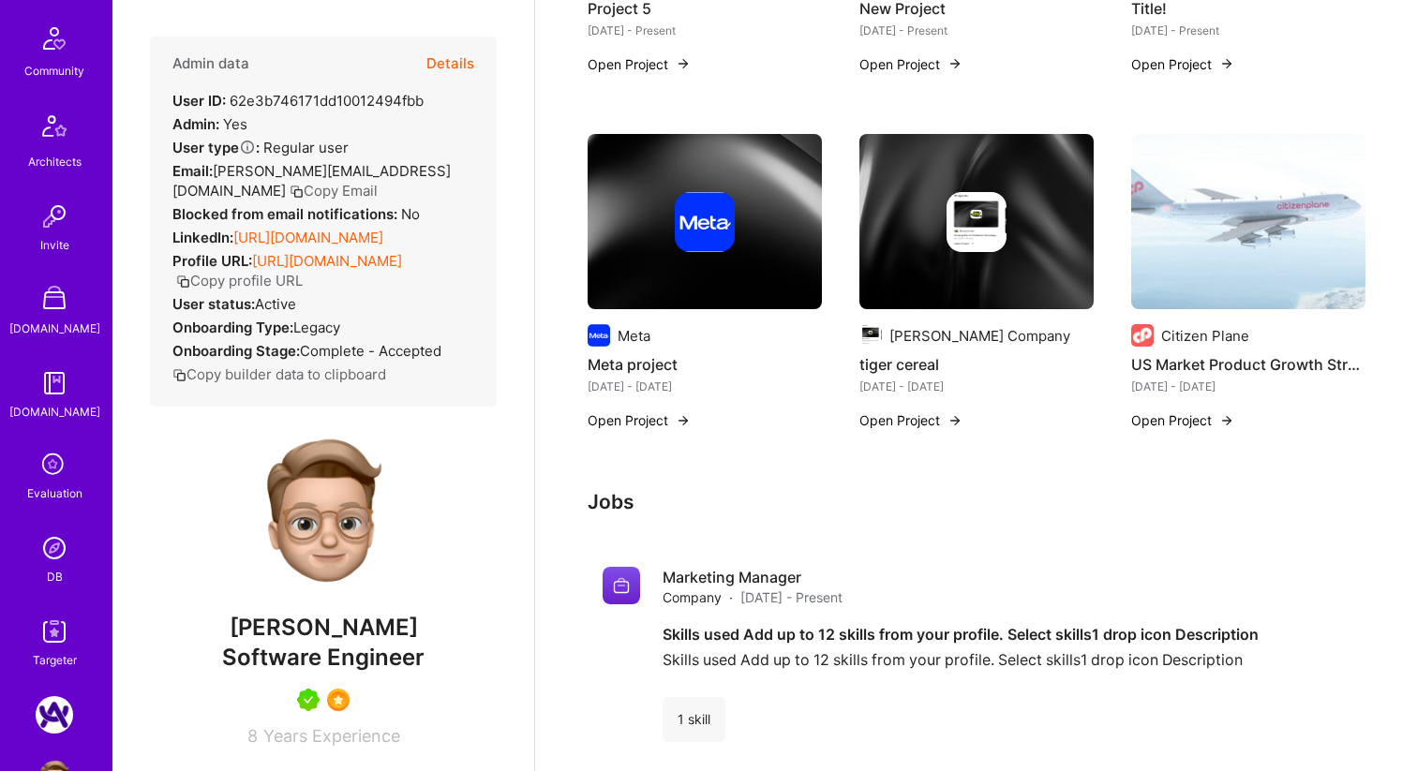
scroll to position [578, 0]
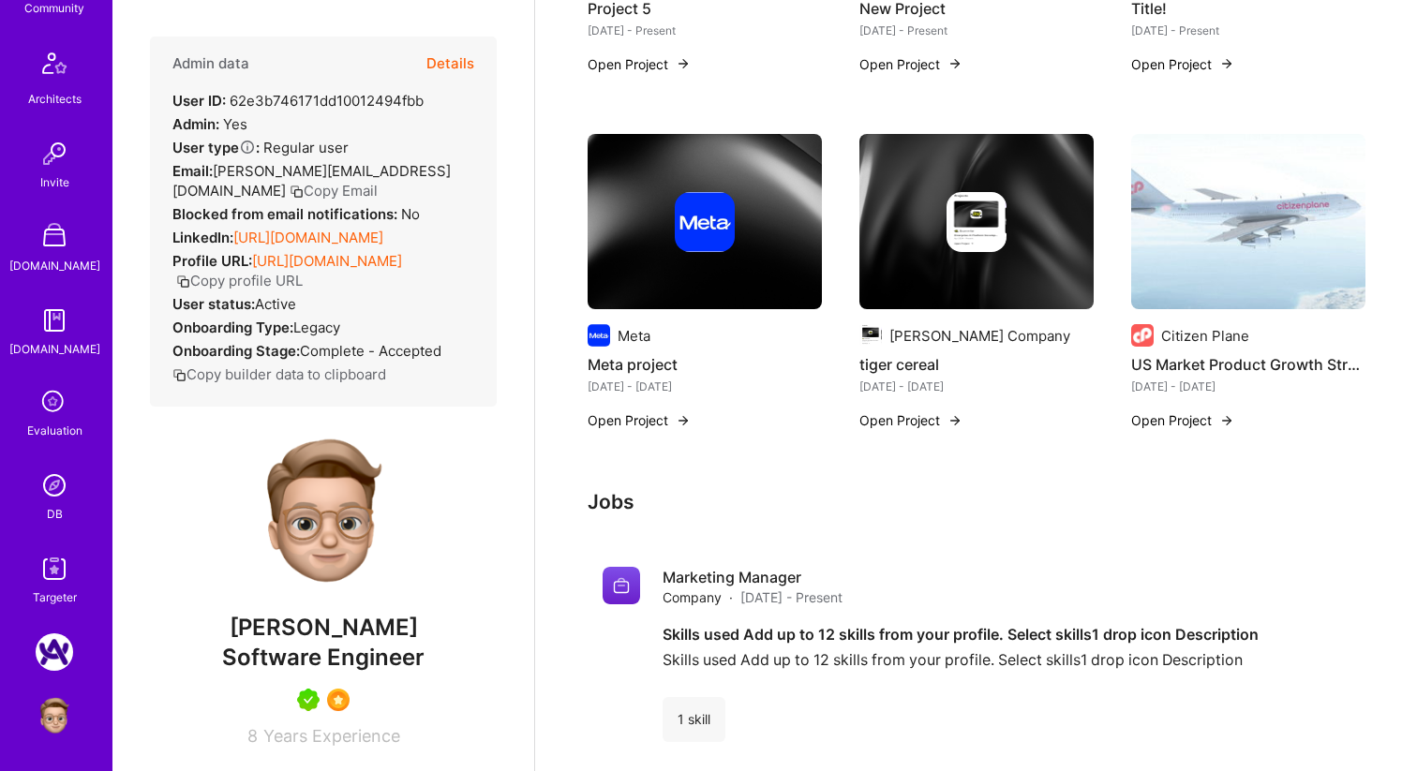
click at [64, 482] on img at bounding box center [54, 485] width 37 height 37
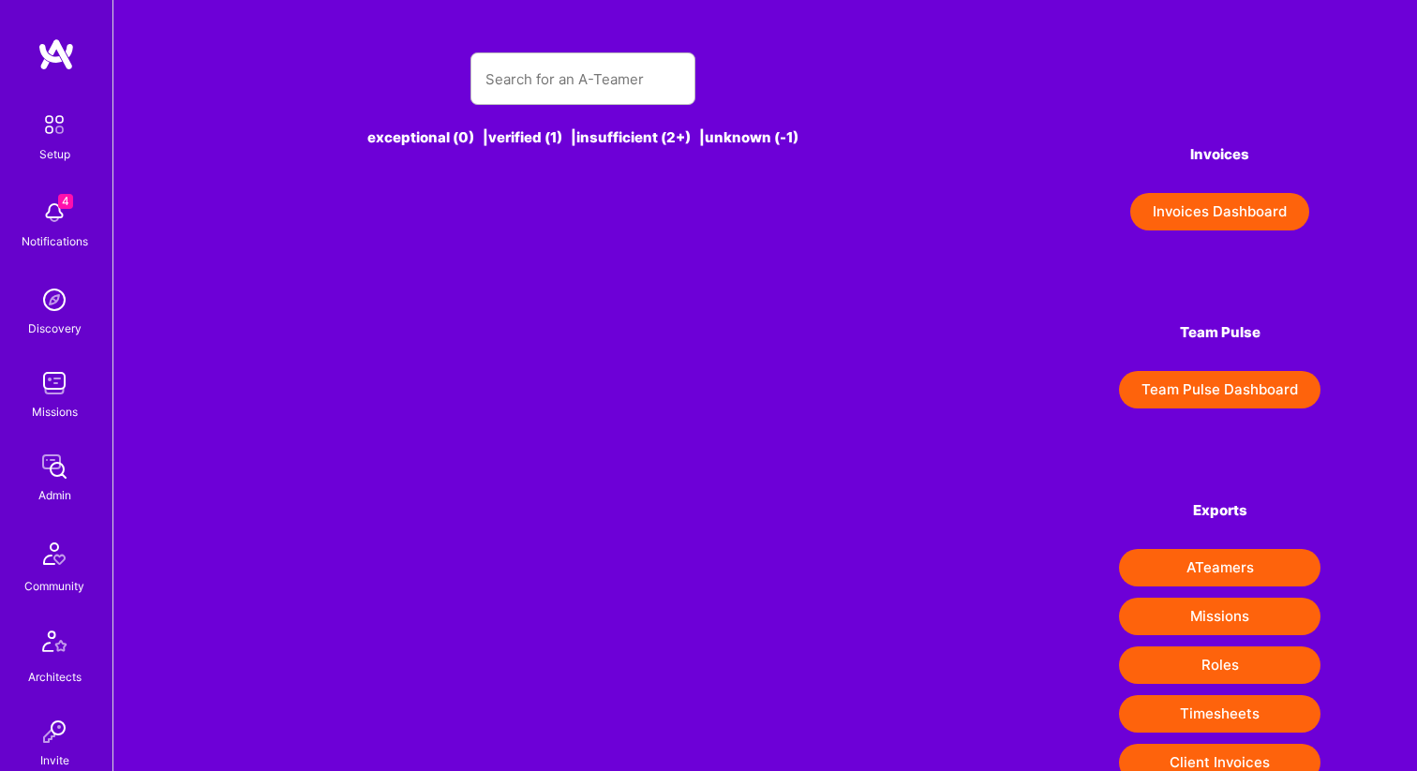
scroll to position [5, 0]
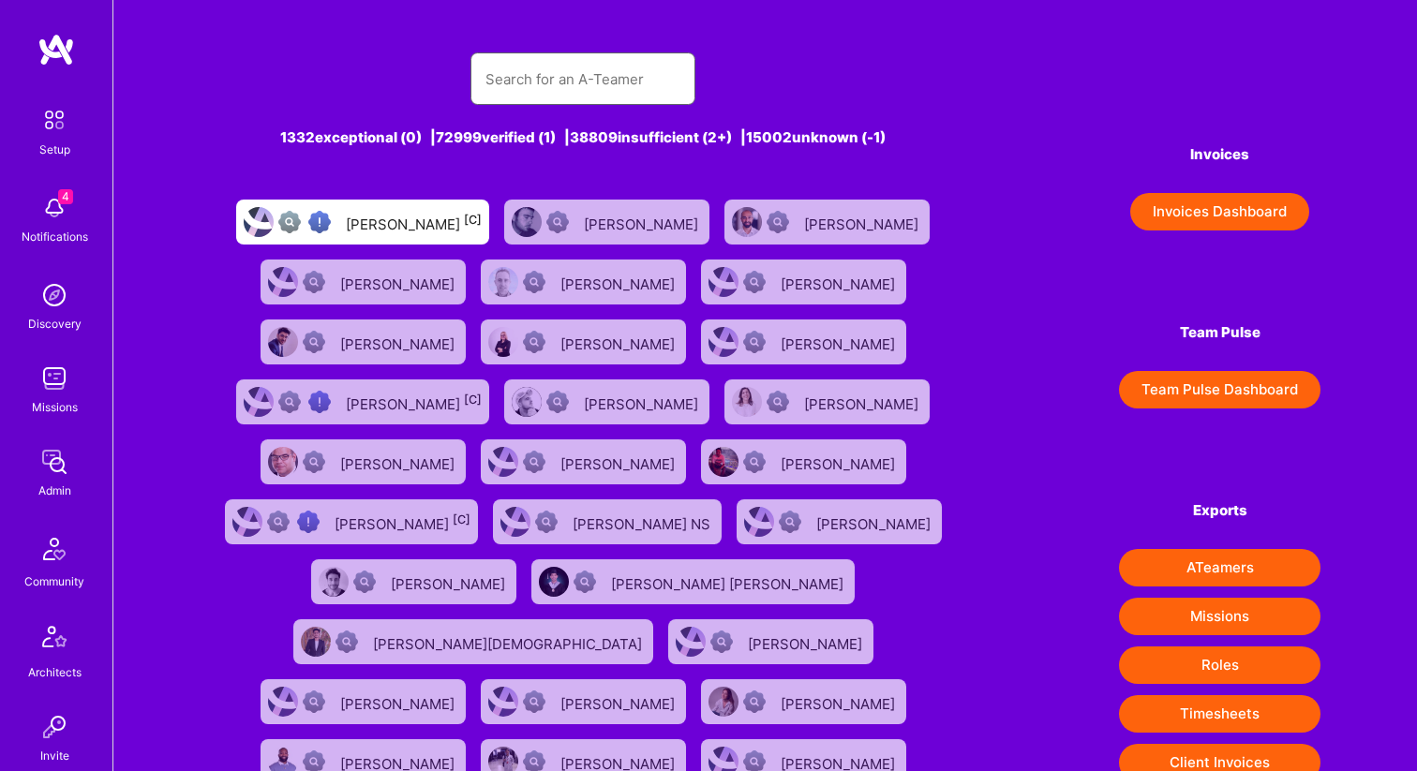
click at [579, 80] on input "text" at bounding box center [582, 79] width 195 height 48
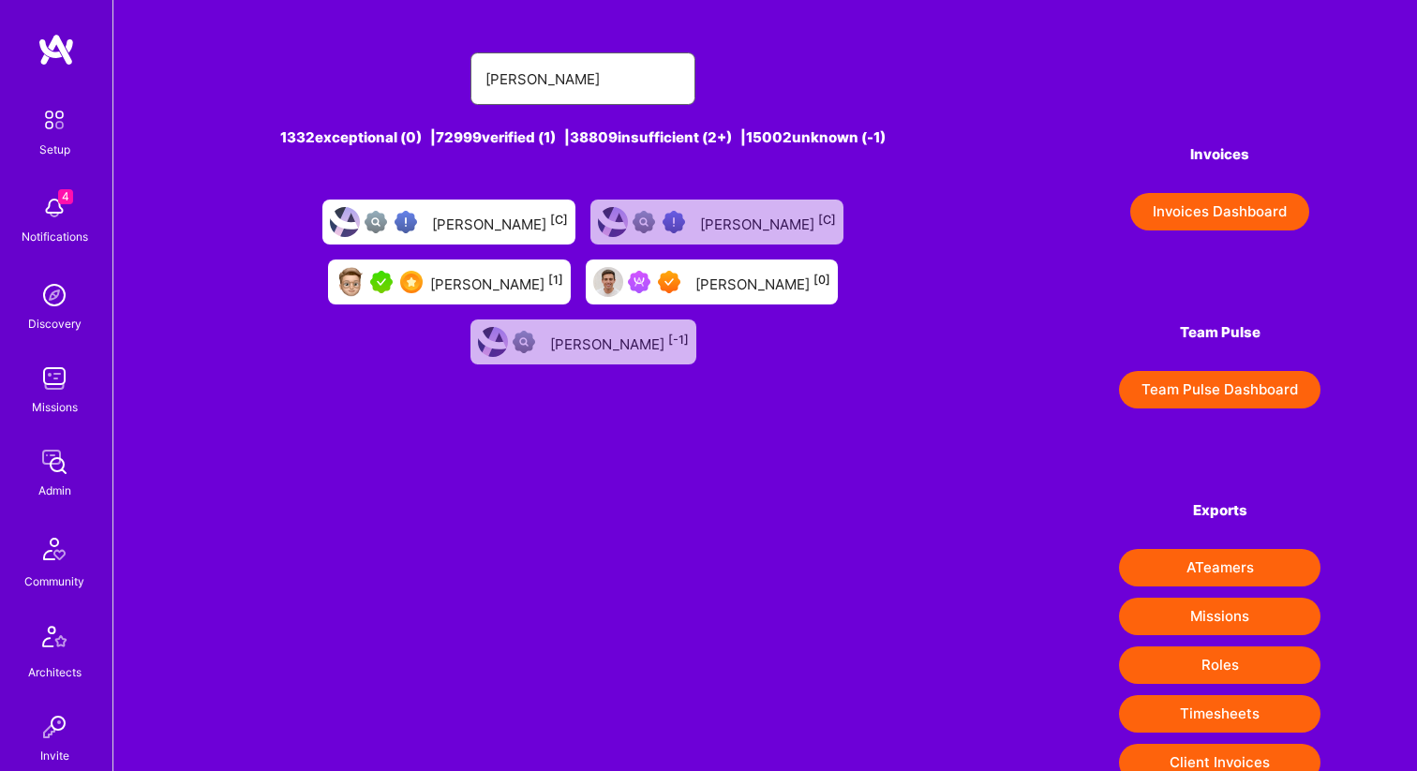
type input "[PERSON_NAME]"
click at [695, 281] on div "[PERSON_NAME] [0]" at bounding box center [762, 282] width 135 height 24
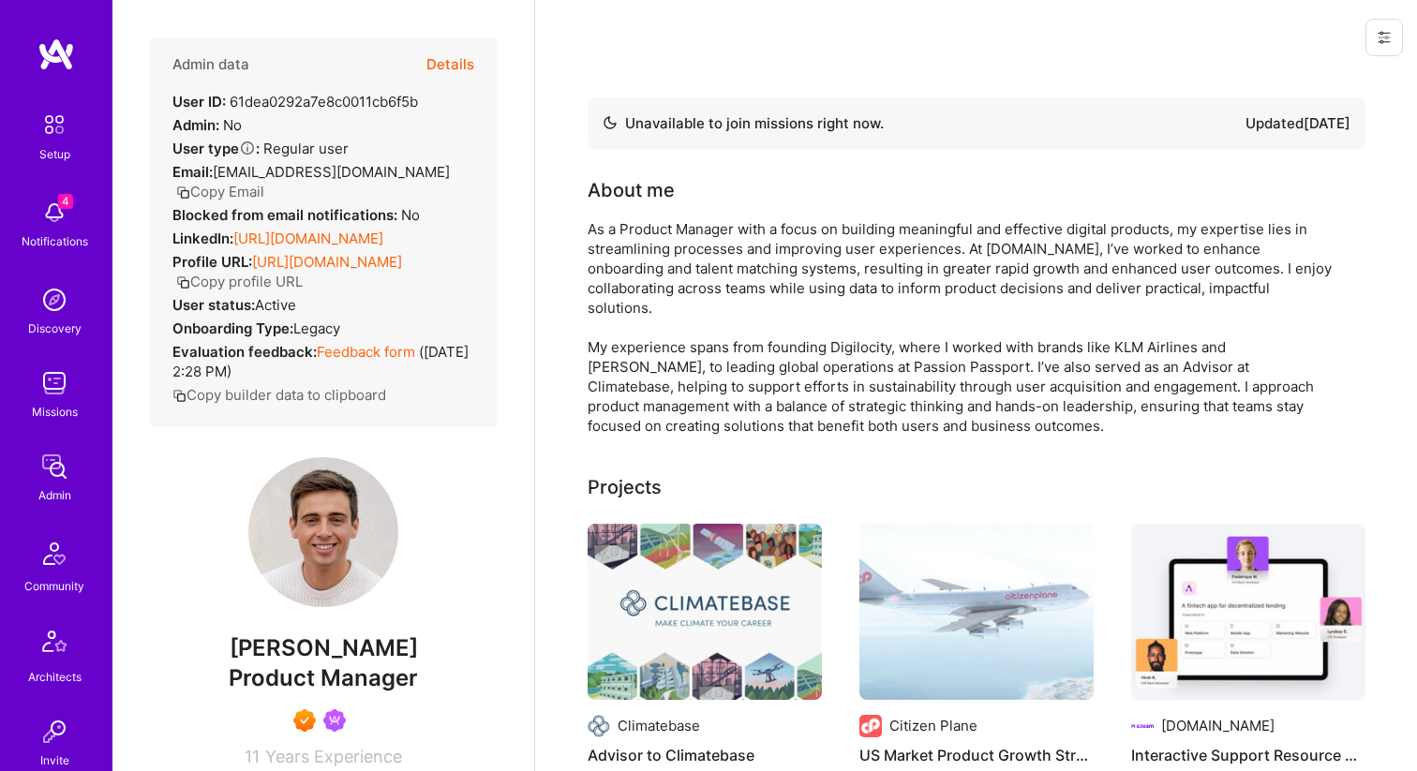
drag, startPoint x: 1380, startPoint y: 35, endPoint x: 1337, endPoint y: 51, distance: 45.9
click at [1380, 35] on icon at bounding box center [1383, 37] width 15 height 15
drag, startPoint x: 1265, startPoint y: 89, endPoint x: 1209, endPoint y: 117, distance: 62.9
click at [1263, 89] on button "Login as [PERSON_NAME]" at bounding box center [1304, 80] width 198 height 48
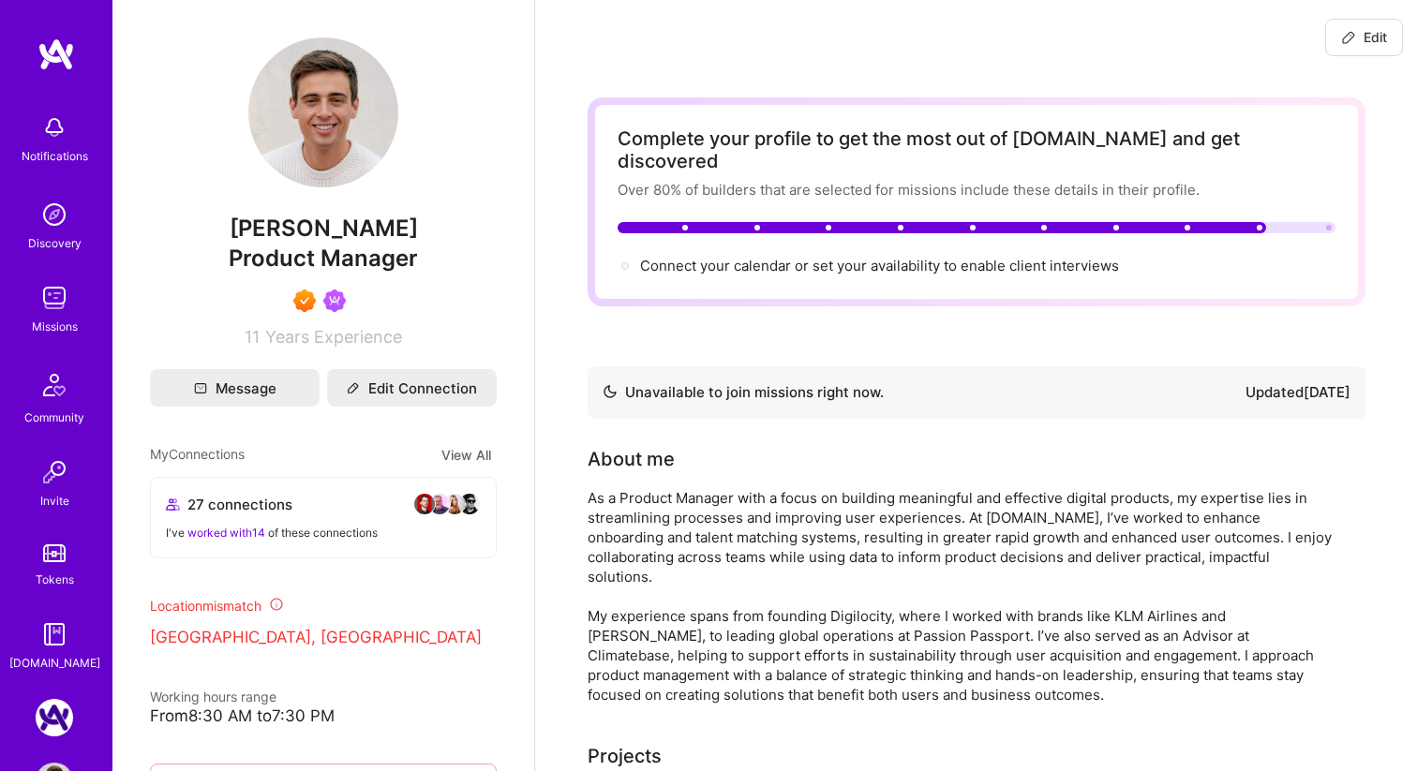
click at [1379, 42] on span "Edit" at bounding box center [1364, 37] width 46 height 19
select select "US"
select select "Not Available"
select select "1 Month"
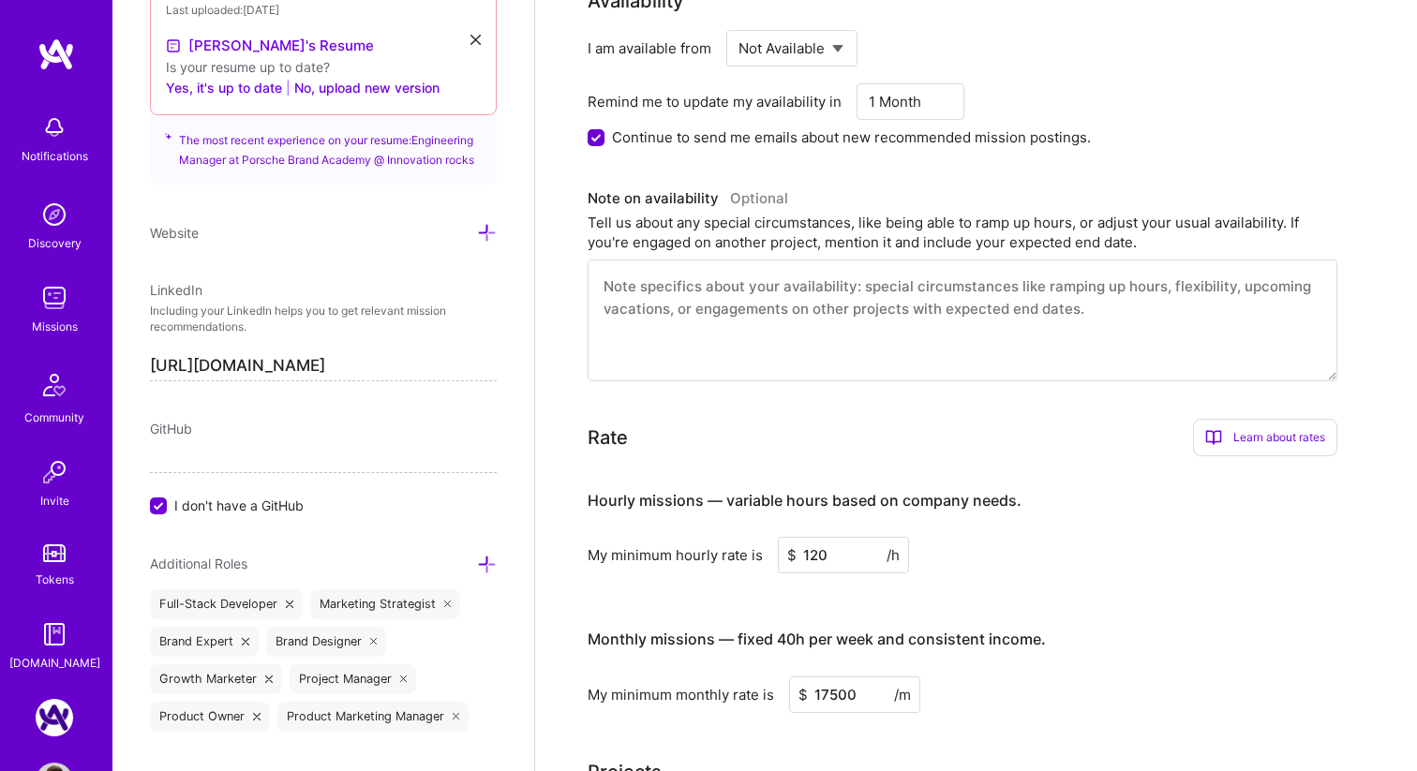
scroll to position [1345, 0]
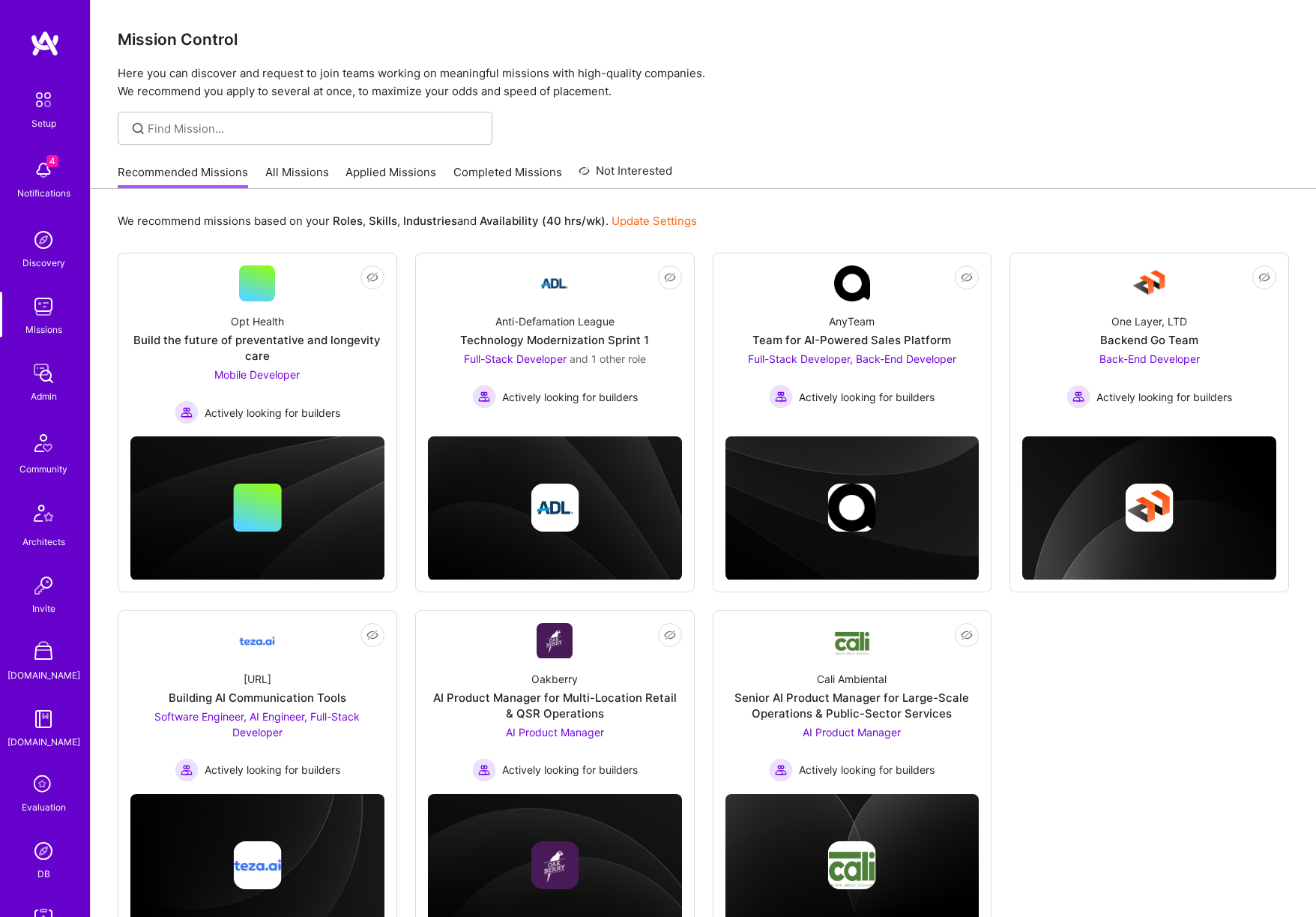
scroll to position [162, 0]
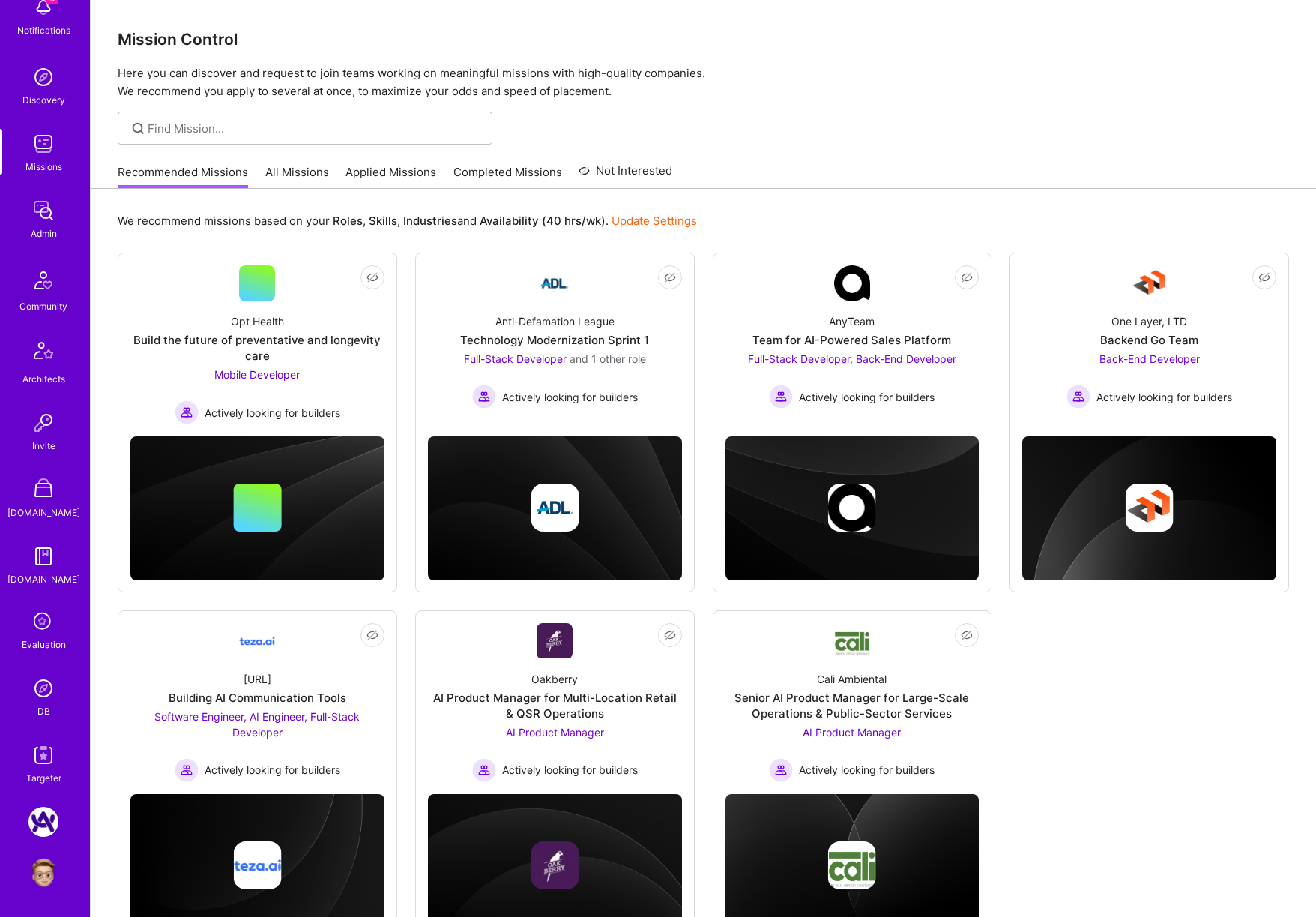
click at [37, 740] on img at bounding box center [43, 755] width 30 height 30
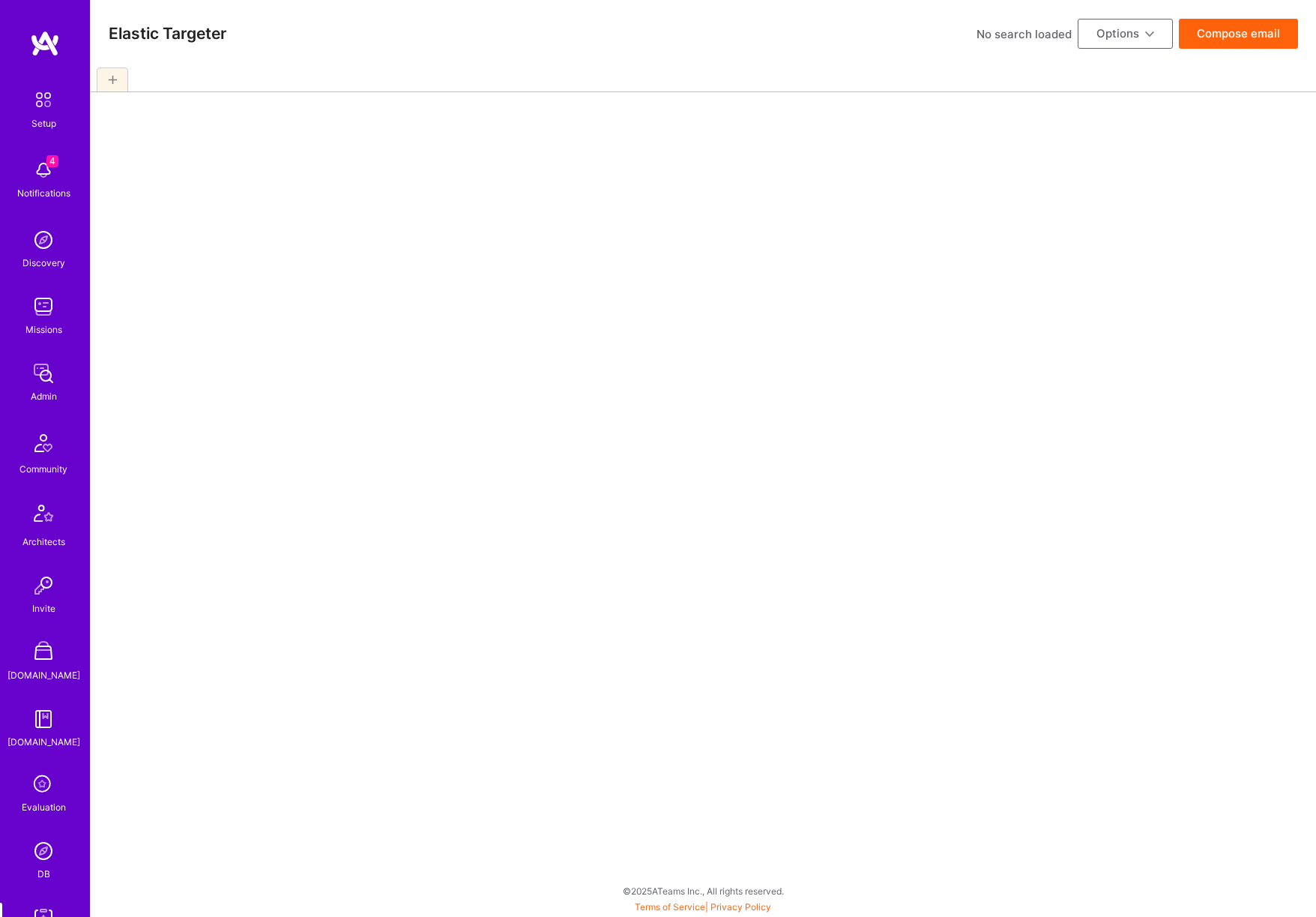
click at [44, 756] on div "Setup 4 Notifications Discovery Missions Admin Community Architects Invite A.St…" at bounding box center [45, 516] width 90 height 864
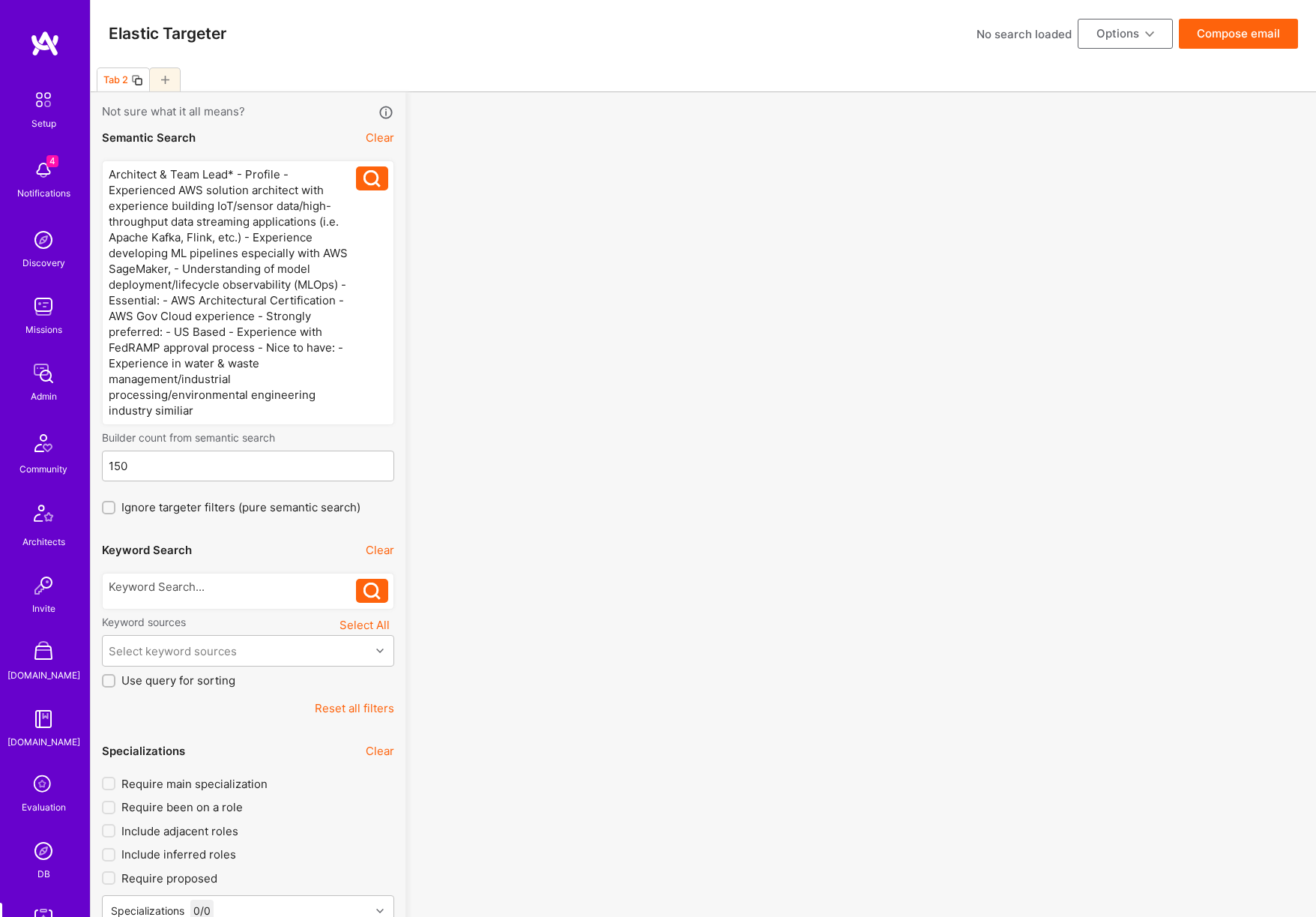
click at [290, 243] on div "Architect & Team Lead* - Profile - Experienced AWS solution architect with expe…" at bounding box center [233, 292] width 248 height 252
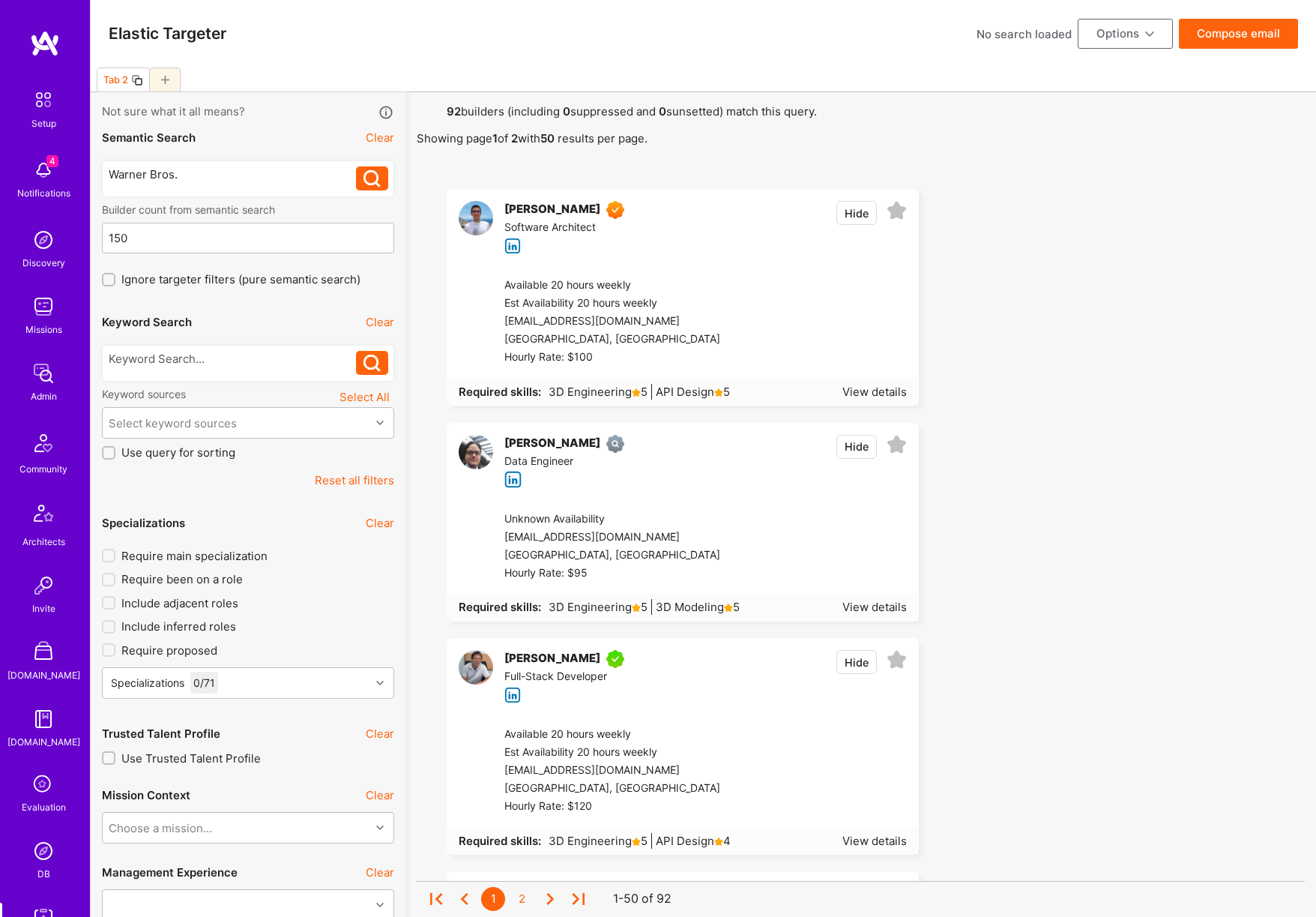
click at [367, 179] on icon at bounding box center [372, 179] width 18 height 18
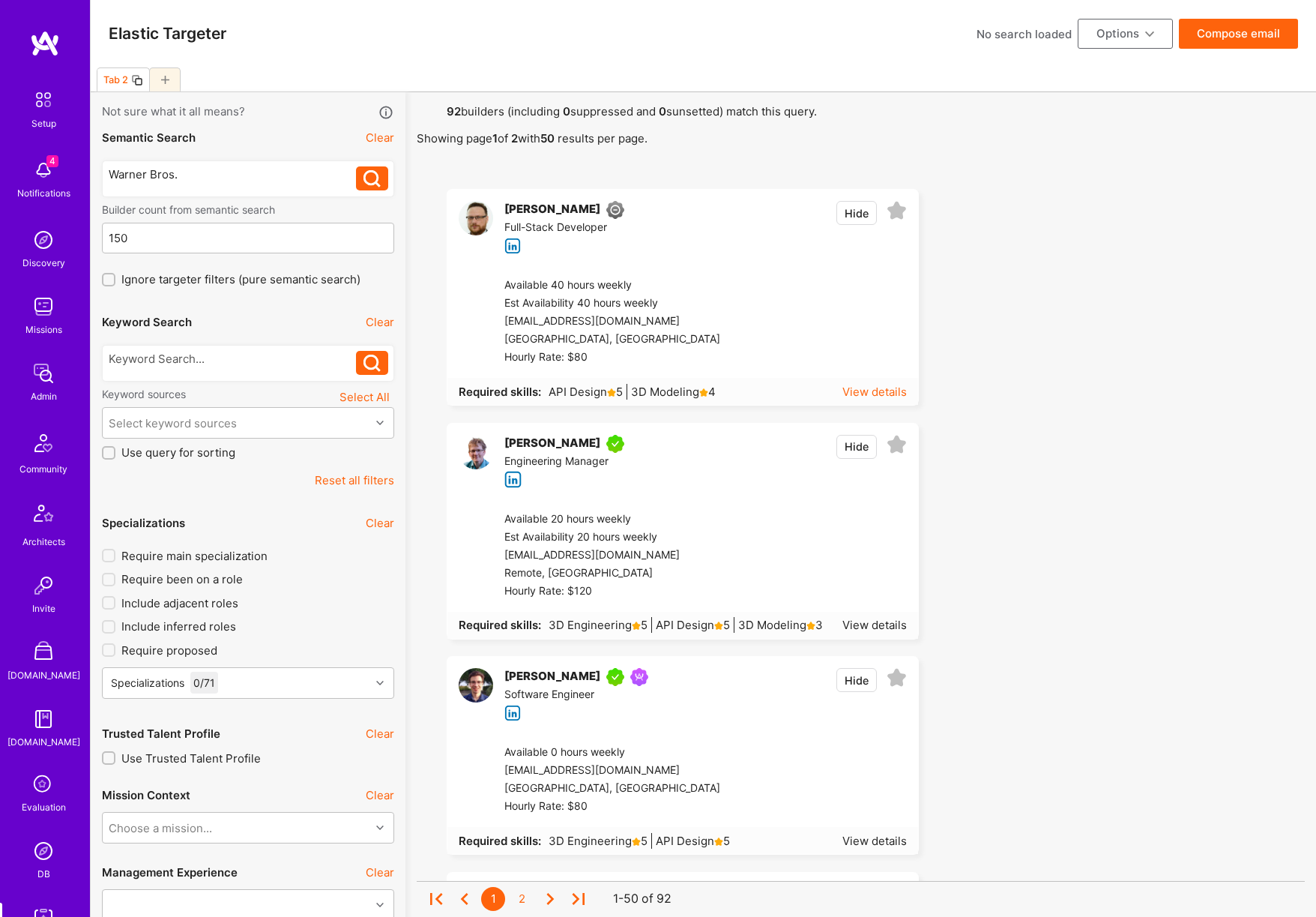
click at [854, 395] on div "View details" at bounding box center [874, 392] width 65 height 16
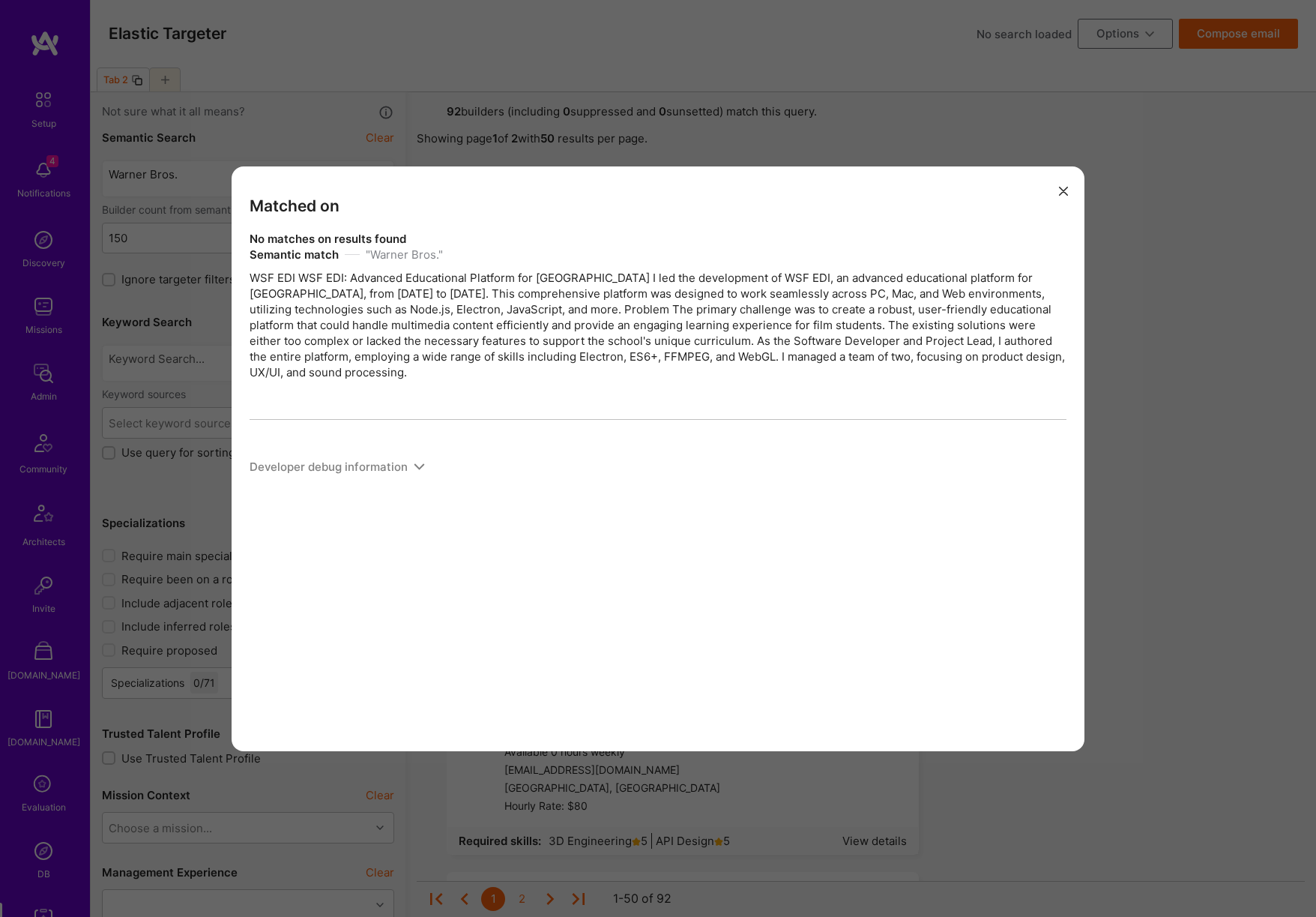
click at [1198, 379] on div "Matched on No matches on results found Semantic match " Warner Bros. " WSF EDI …" at bounding box center [658, 458] width 1316 height 917
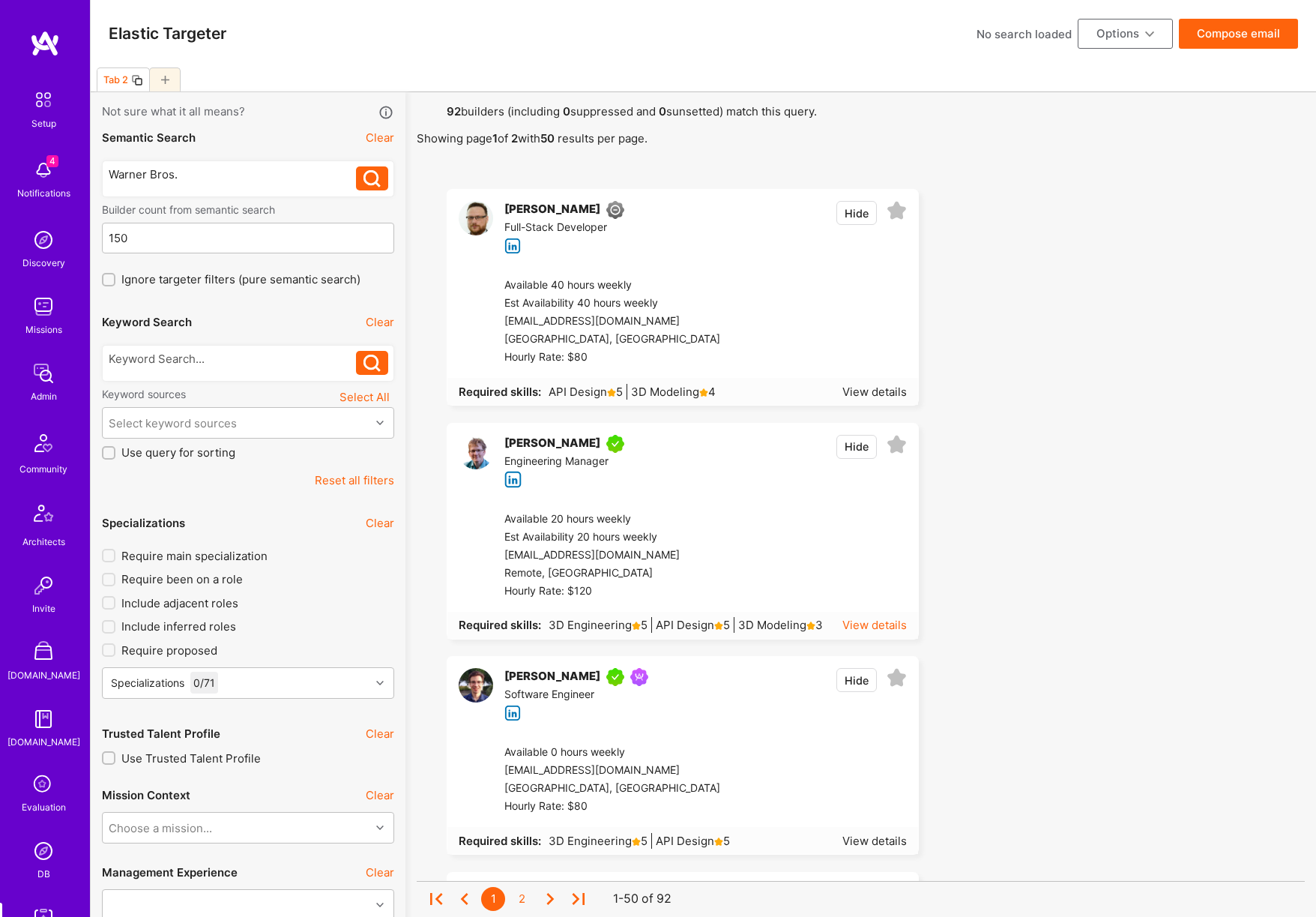
click at [883, 624] on div "View details" at bounding box center [874, 625] width 65 height 16
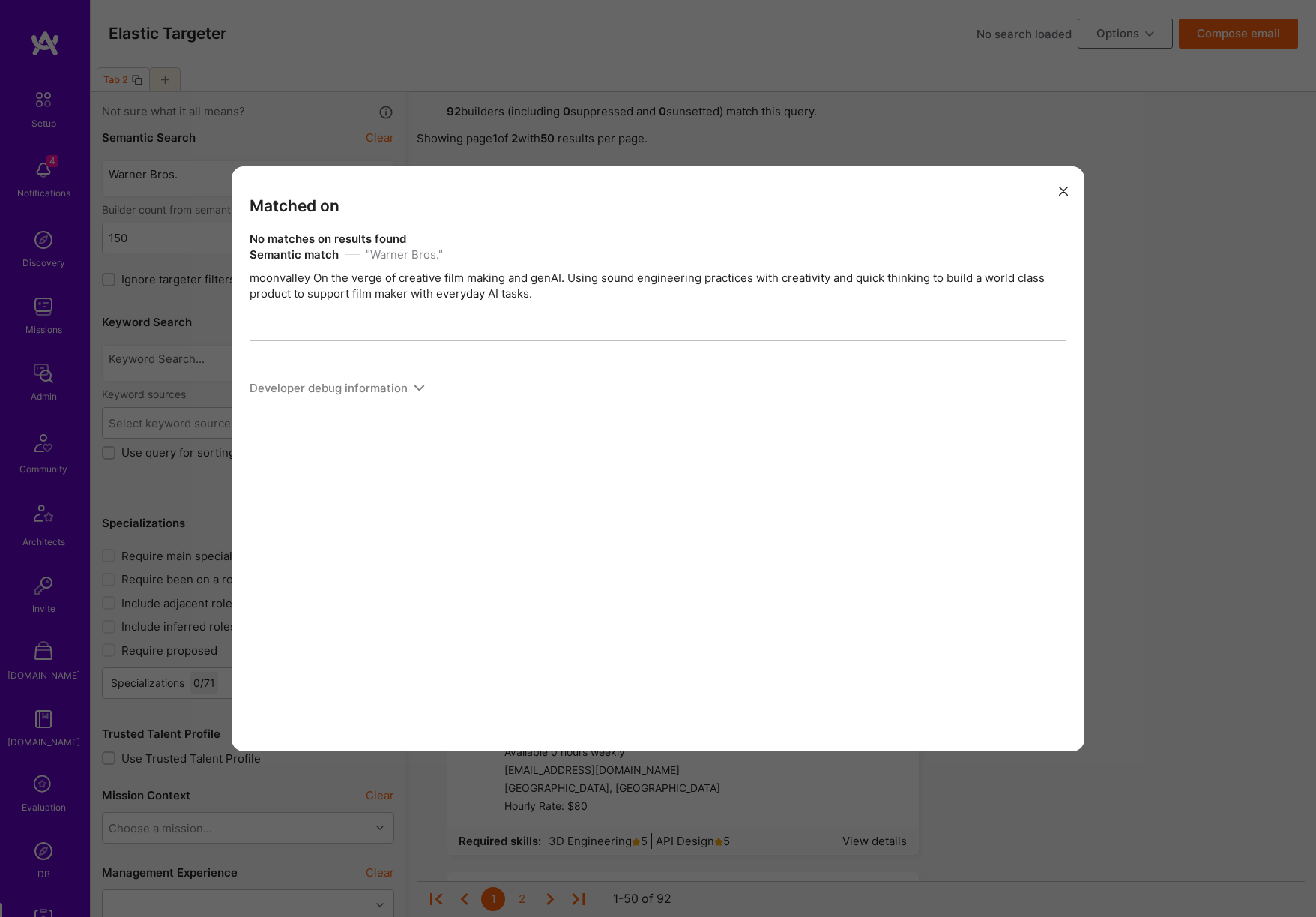
drag, startPoint x: 1147, startPoint y: 376, endPoint x: 1098, endPoint y: 366, distance: 50.0
click at [1145, 375] on div "Matched on No matches on results found Semantic match " Warner Bros. " moonvall…" at bounding box center [658, 458] width 1316 height 917
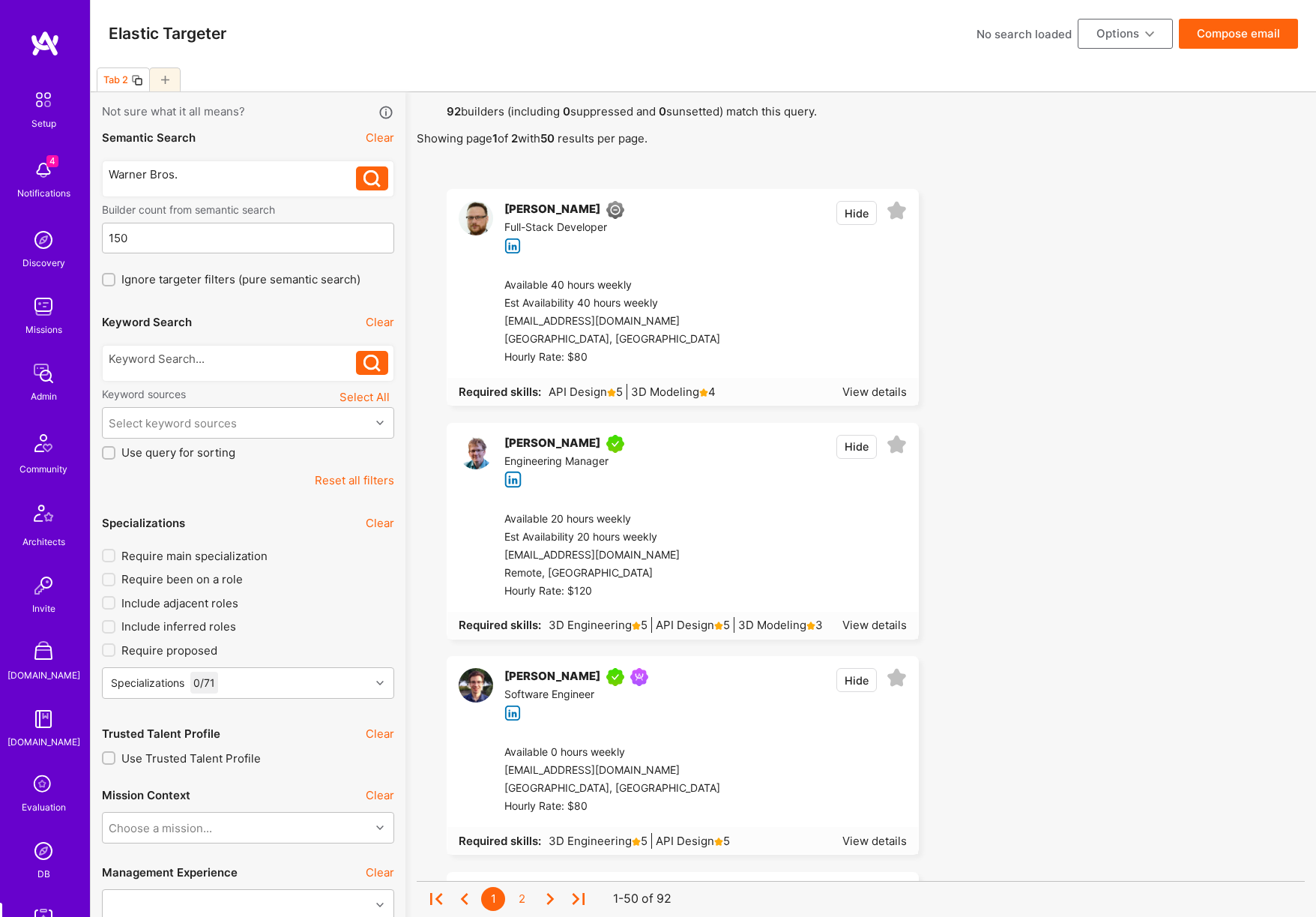
click at [246, 179] on div "Warner Bros." at bounding box center [233, 174] width 248 height 16
copy div "Warner Bros."
click at [225, 357] on div at bounding box center [233, 358] width 248 height 16
paste div
click at [374, 366] on icon at bounding box center [372, 363] width 18 height 18
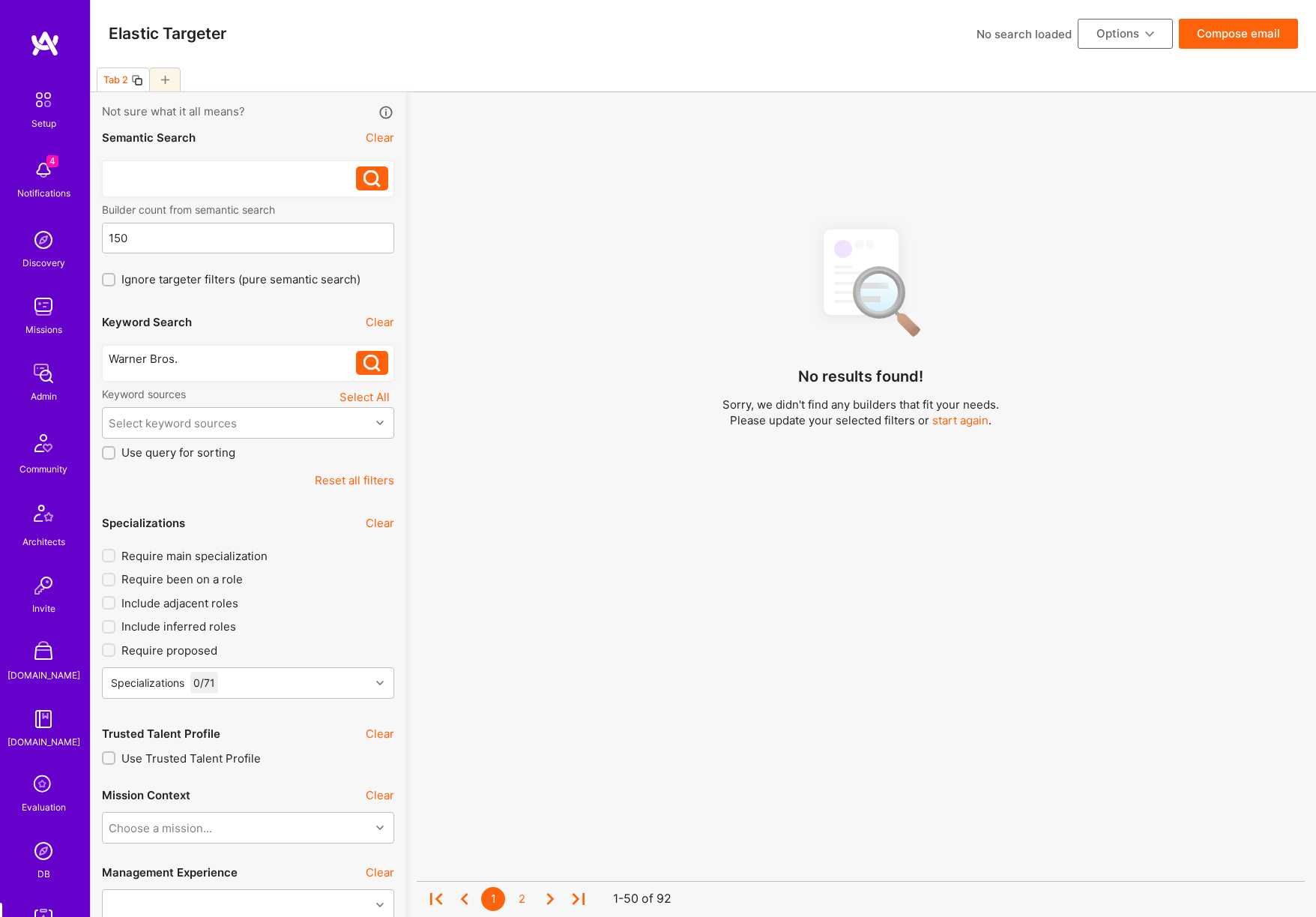
click at [363, 370] on icon at bounding box center [372, 363] width 18 height 18
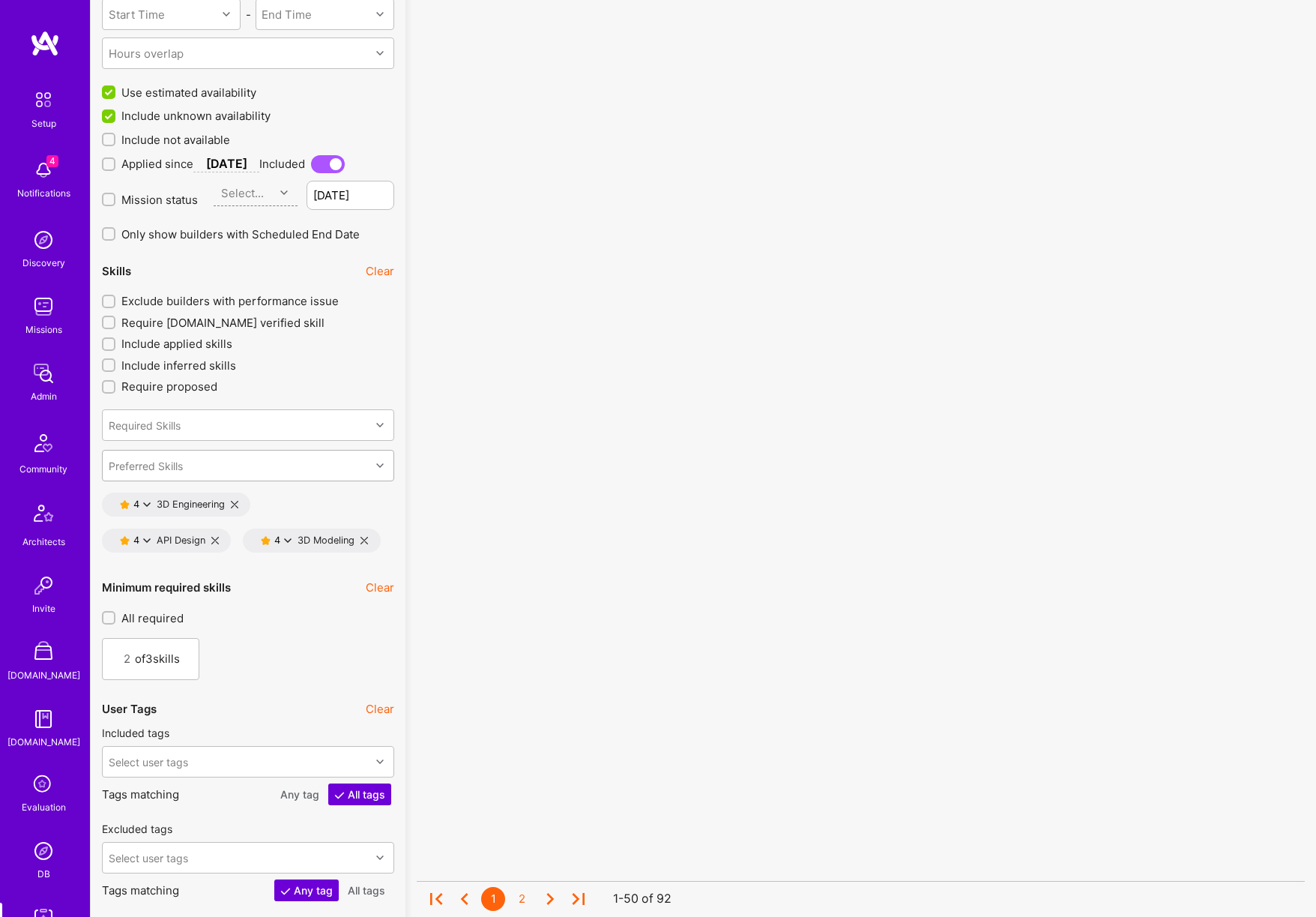
scroll to position [1303, 0]
click at [361, 535] on div "4 3D Modeling" at bounding box center [311, 540] width 137 height 24
click at [215, 537] on icon at bounding box center [214, 539] width 7 height 7
click at [234, 506] on div "4 3D Engineering" at bounding box center [176, 504] width 149 height 24
drag, startPoint x: 387, startPoint y: 268, endPoint x: 320, endPoint y: 358, distance: 112.2
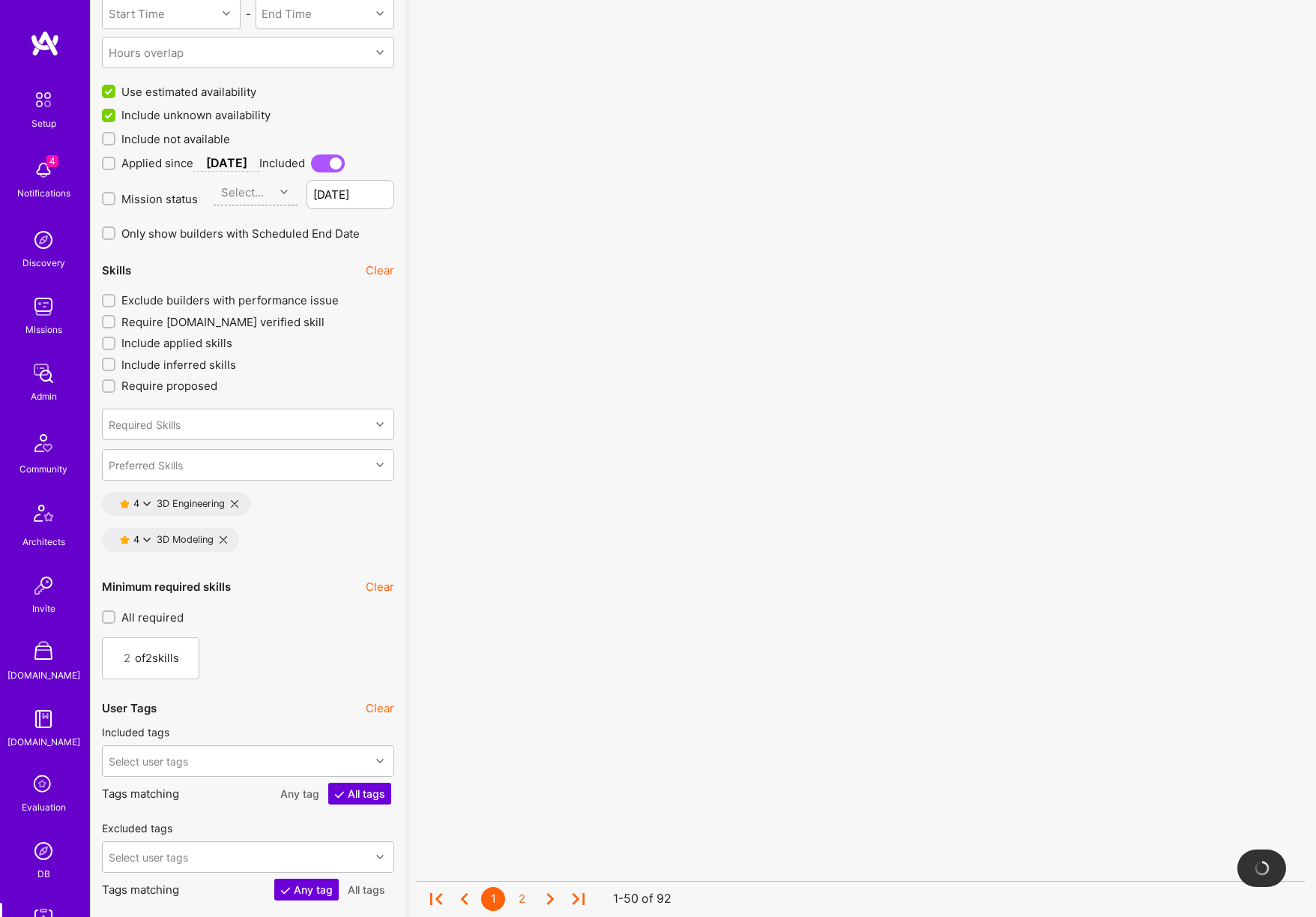
click at [387, 268] on button "Clear" at bounding box center [380, 270] width 29 height 16
